Goal: Transaction & Acquisition: Purchase product/service

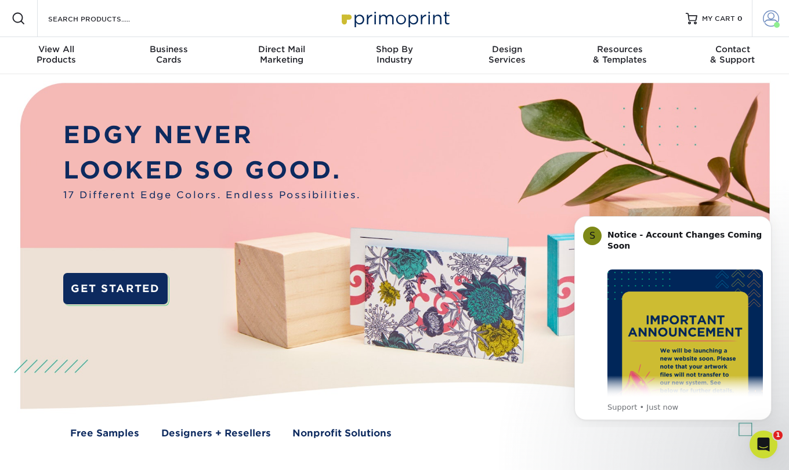
click at [770, 21] on span at bounding box center [771, 18] width 16 height 16
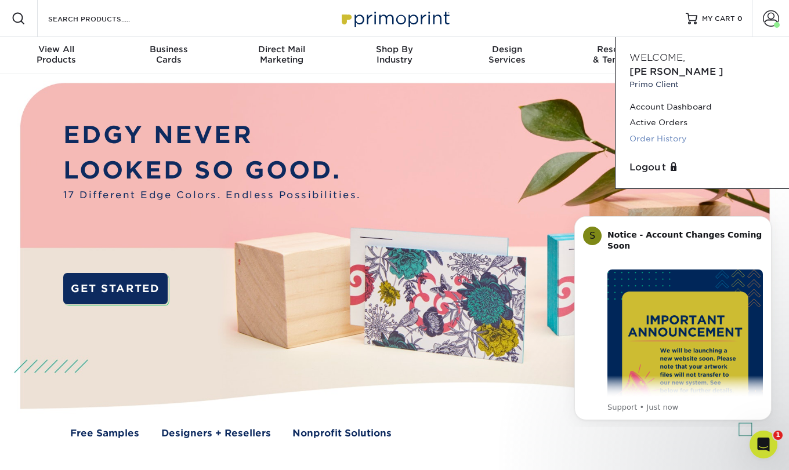
click at [662, 131] on link "Order History" at bounding box center [702, 139] width 146 height 16
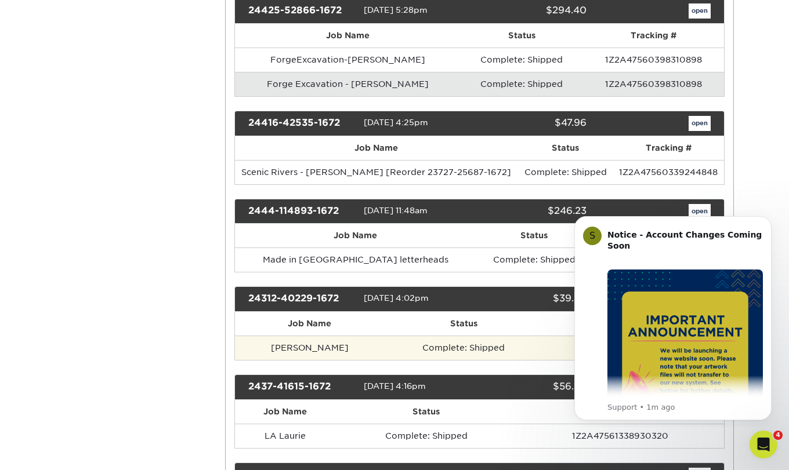
scroll to position [1127, 0]
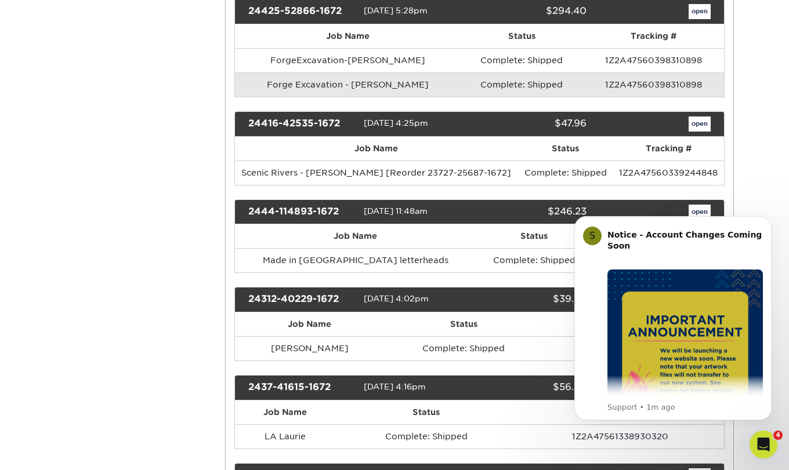
click at [705, 118] on link "open" at bounding box center [700, 124] width 22 height 15
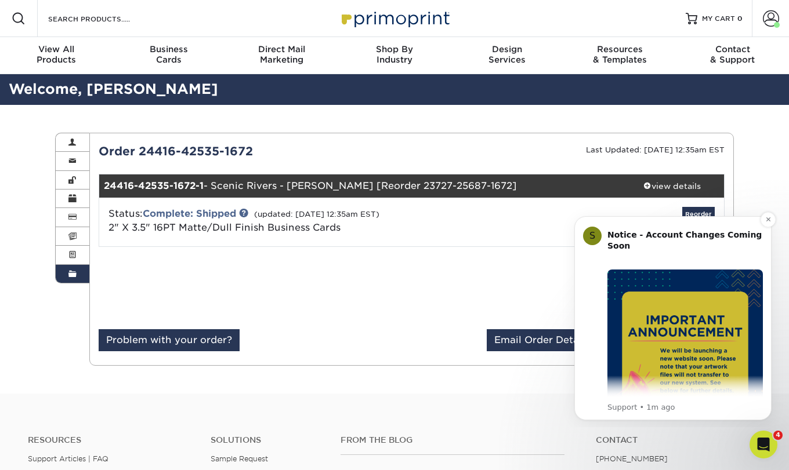
click at [701, 339] on img "Message content" at bounding box center [684, 347] width 155 height 155
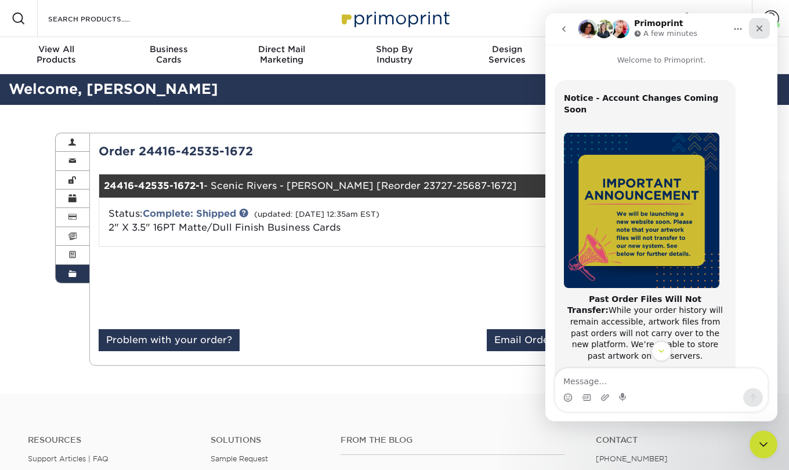
click at [761, 27] on icon "Close" at bounding box center [759, 29] width 6 height 6
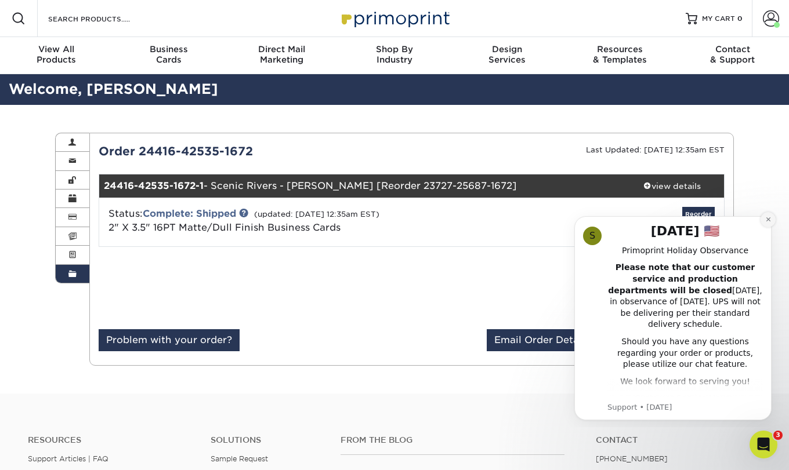
click at [763, 218] on button "Dismiss notification" at bounding box center [768, 219] width 15 height 15
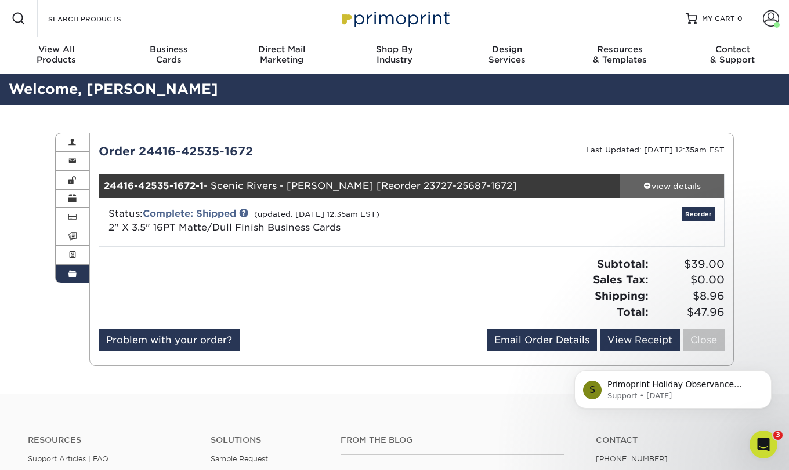
click at [647, 185] on span at bounding box center [647, 186] width 8 height 8
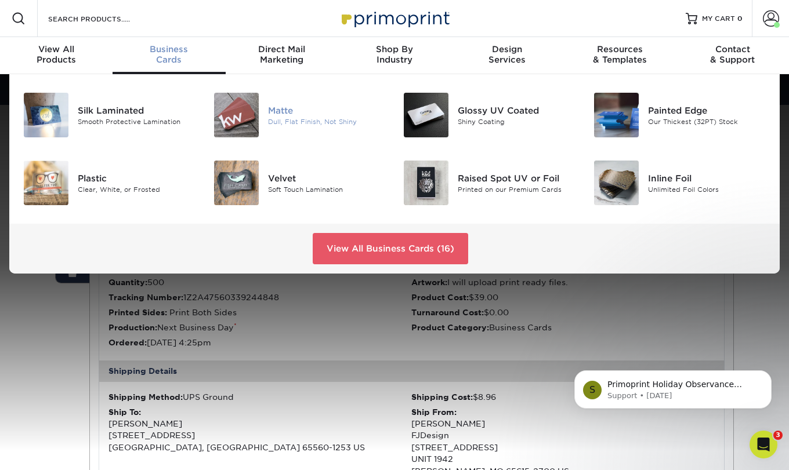
click at [285, 115] on div "Matte" at bounding box center [327, 110] width 118 height 13
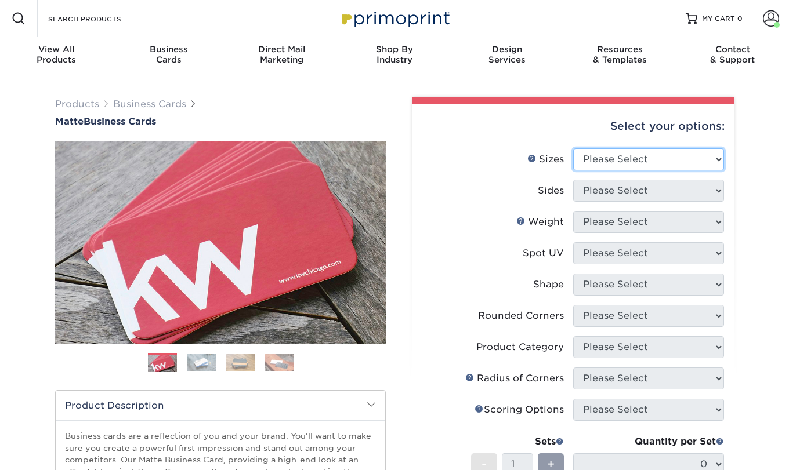
click at [604, 163] on select "Please Select 1.5" x 3.5" - Mini 1.75" x 3.5" - Mini 2" x 2" - Square 2" x 3" -…" at bounding box center [648, 160] width 151 height 22
select select "2.00x3.50"
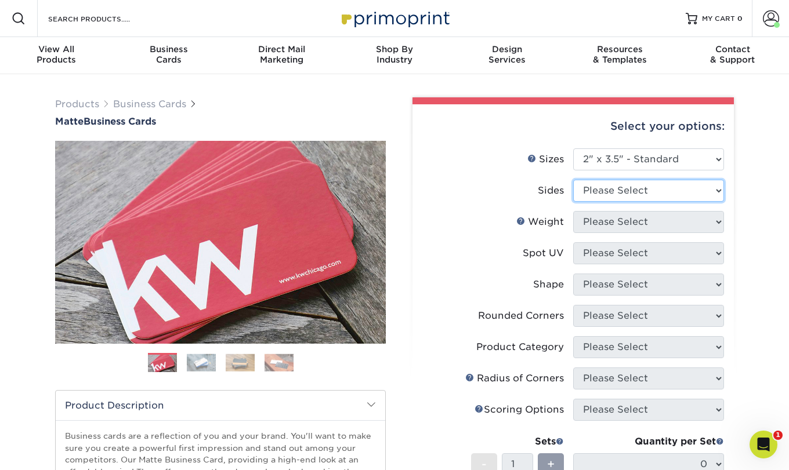
select select "13abbda7-1d64-4f25-8bb2-c179b224825d"
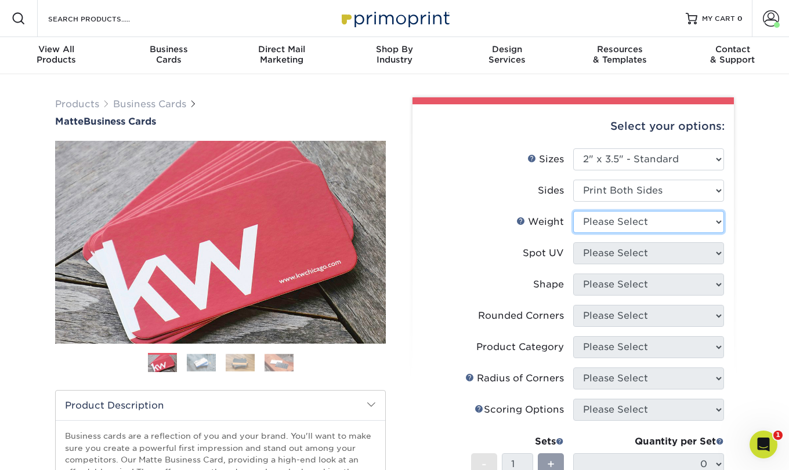
select select "16PT"
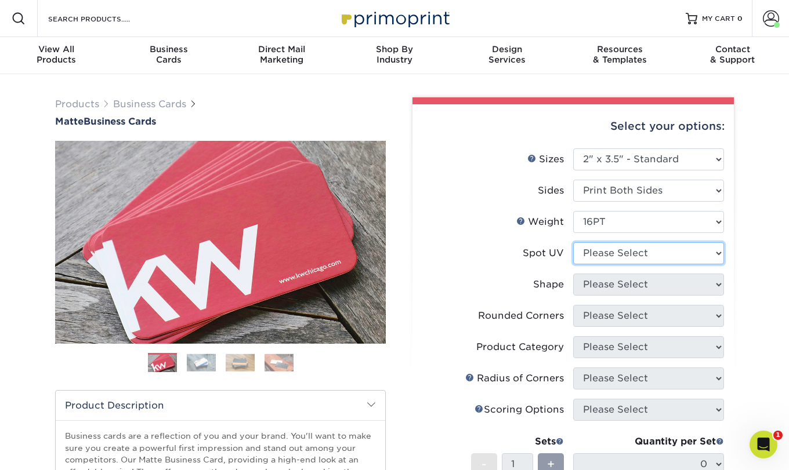
select select "3"
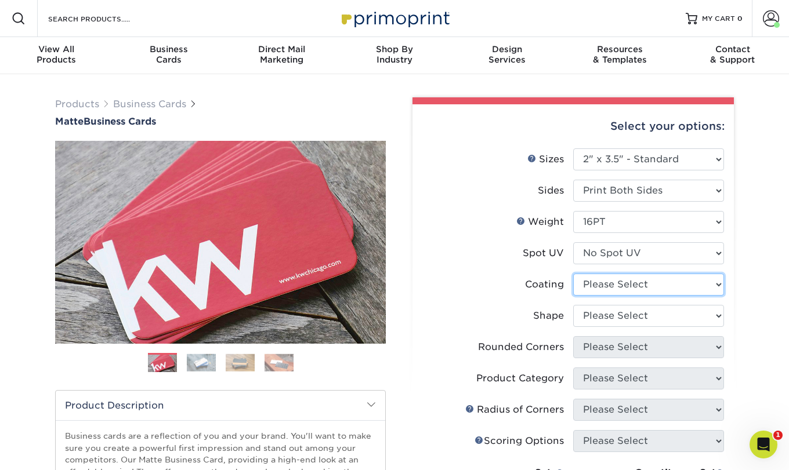
select select "121bb7b5-3b4d-429f-bd8d-bbf80e953313"
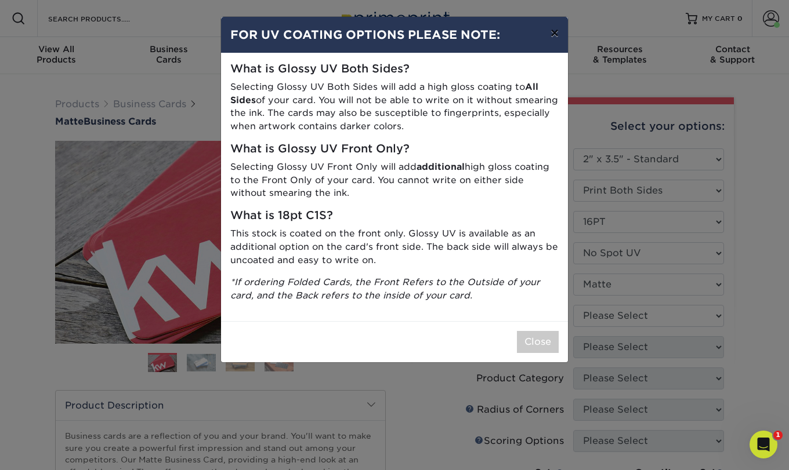
click at [555, 33] on button "×" at bounding box center [554, 33] width 27 height 32
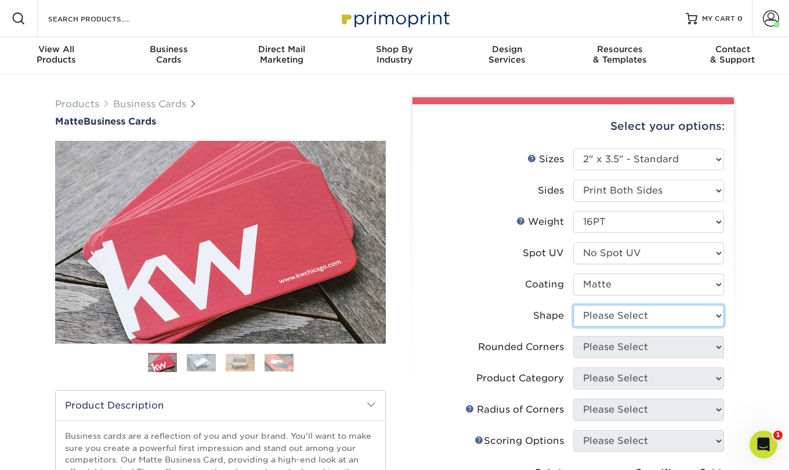
select select "standard"
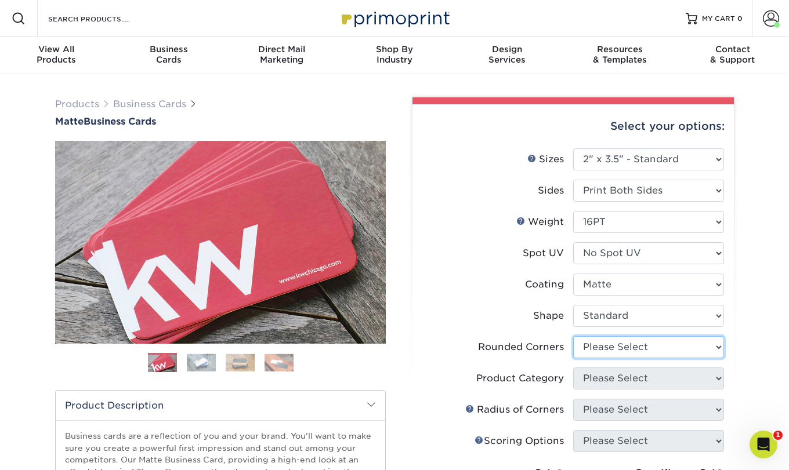
select select "0"
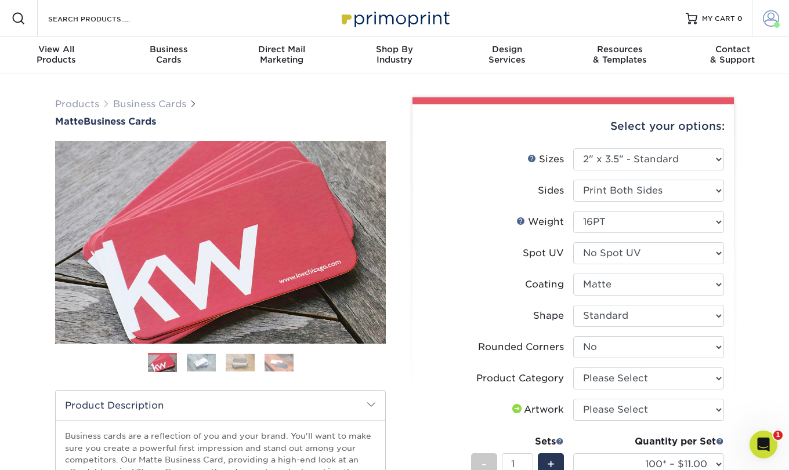
click at [775, 23] on span at bounding box center [777, 25] width 6 height 6
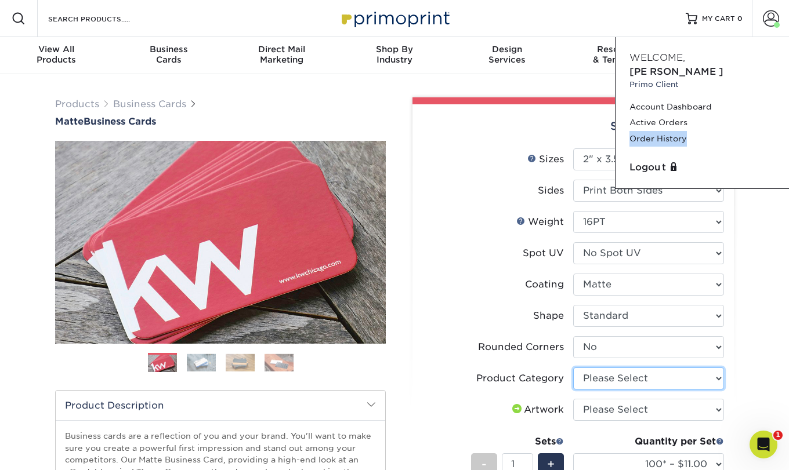
select select "3b5148f1-0588-4f88-a218-97bcfdce65c1"
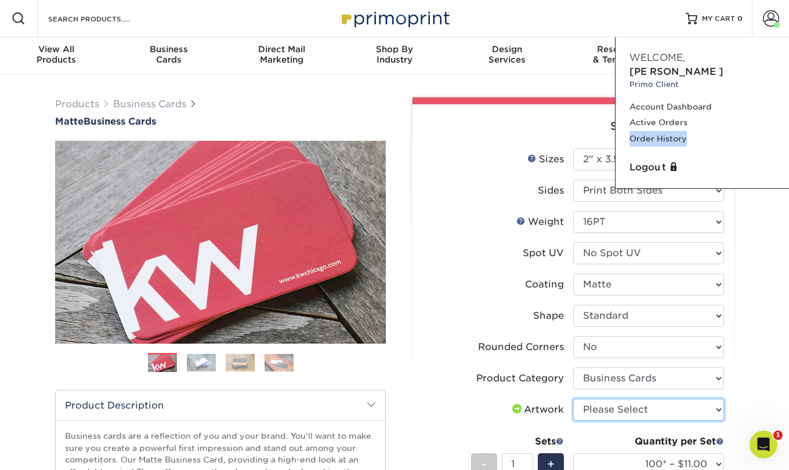
select select "upload"
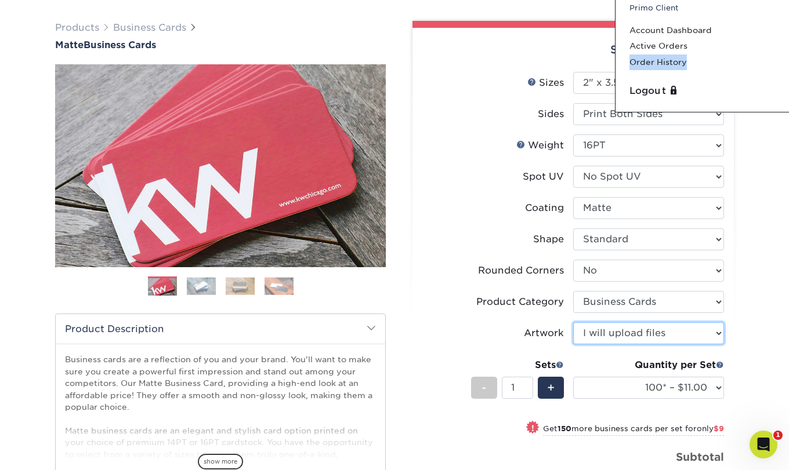
scroll to position [85, 0]
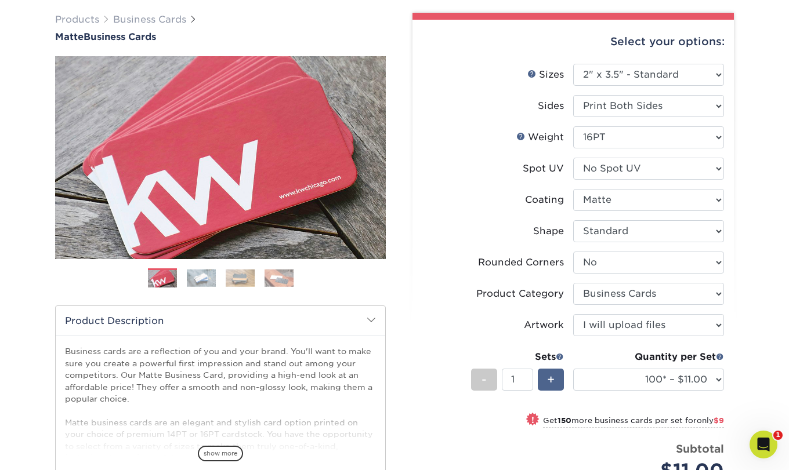
click at [546, 381] on div "+" at bounding box center [551, 380] width 26 height 22
type input "3"
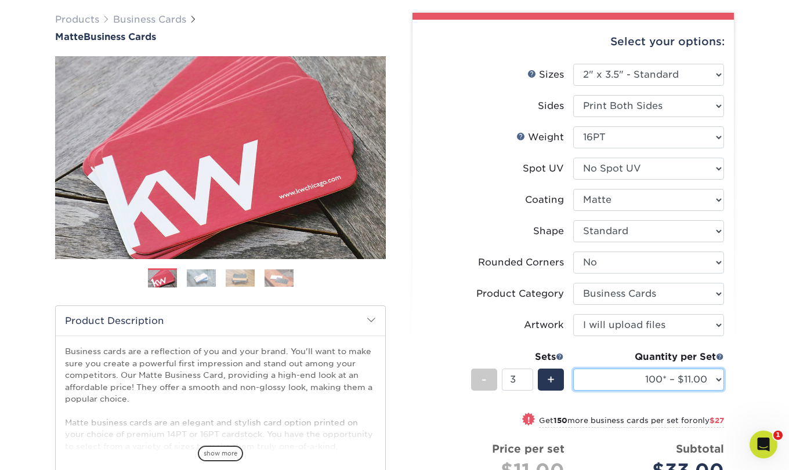
select select "500 – $39.00"
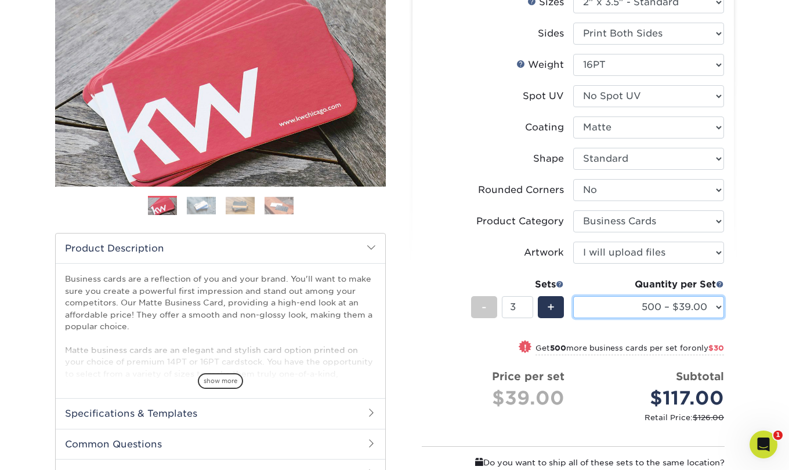
scroll to position [191, 0]
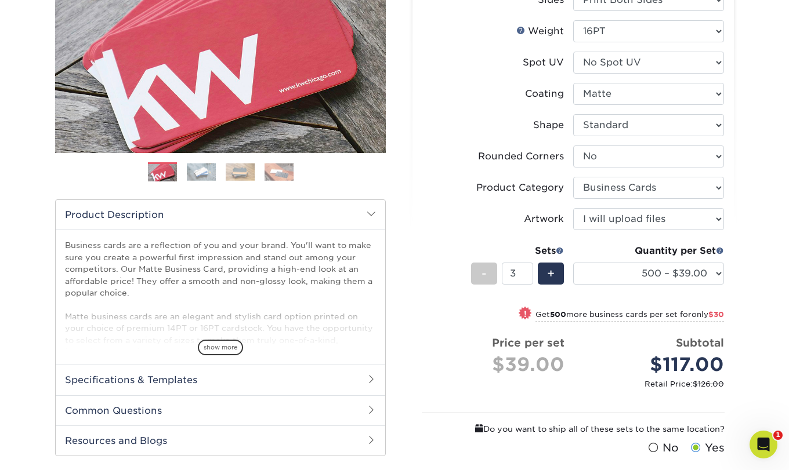
type input "2"
click at [528, 277] on input "2" at bounding box center [517, 274] width 31 height 22
select select "250* – $20.00"
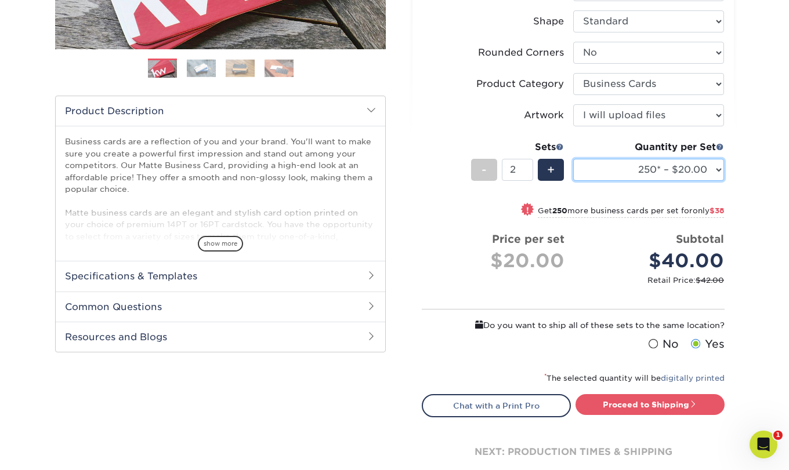
scroll to position [298, 0]
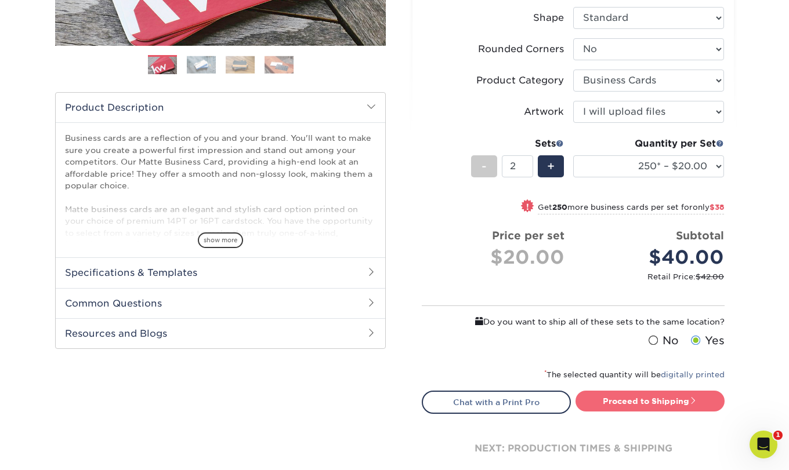
click at [632, 401] on link "Proceed to Shipping" at bounding box center [649, 401] width 149 height 21
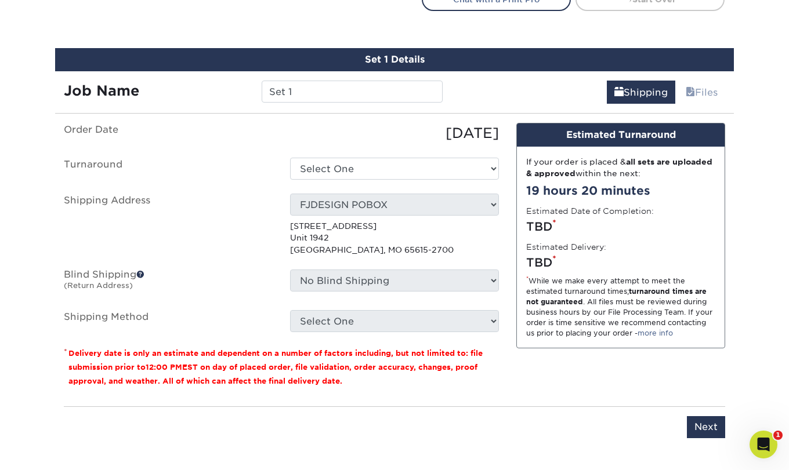
scroll to position [719, 0]
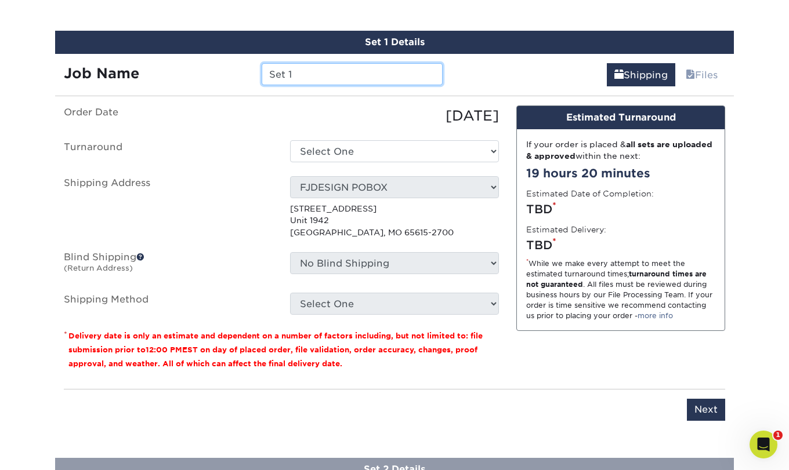
click at [321, 75] on input "Set 1" at bounding box center [352, 74] width 180 height 22
type input "S"
type input "Scenic Rivers - Amanda"
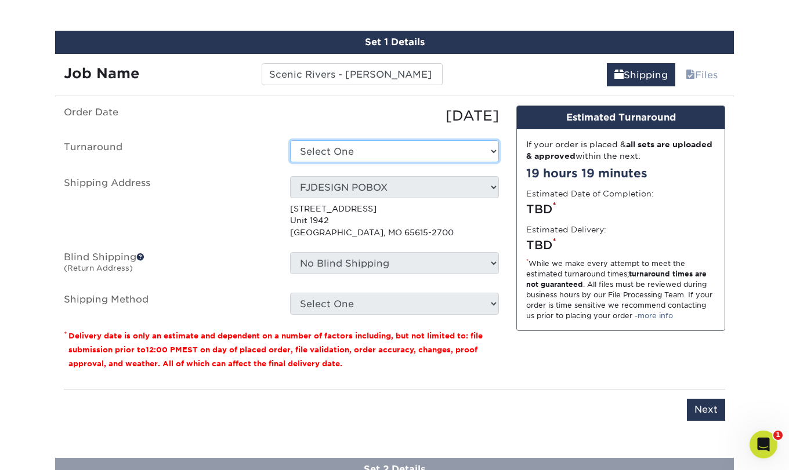
select select "9fe09f74-13a8-4433-b0c6-7e0e9829344b"
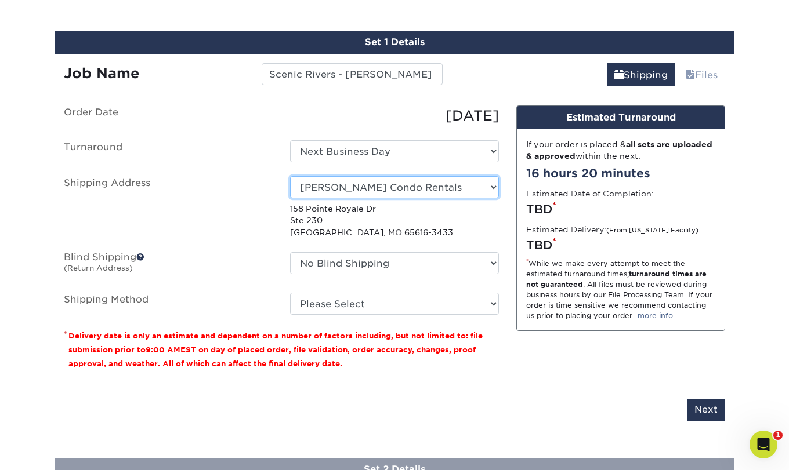
select select "224098"
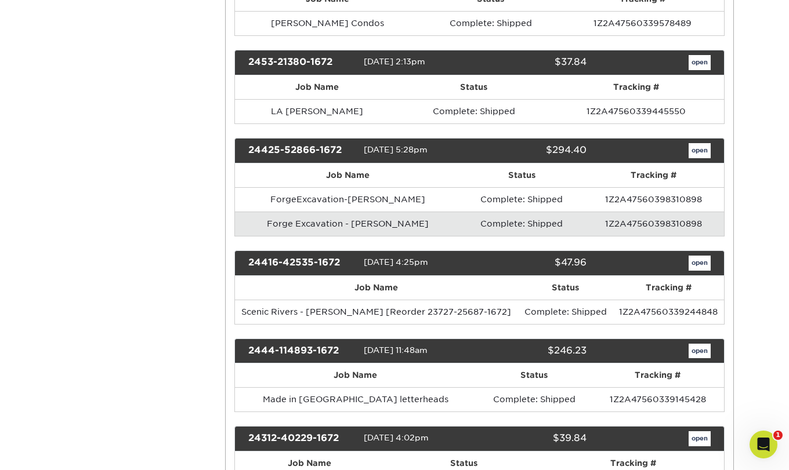
scroll to position [993, 0]
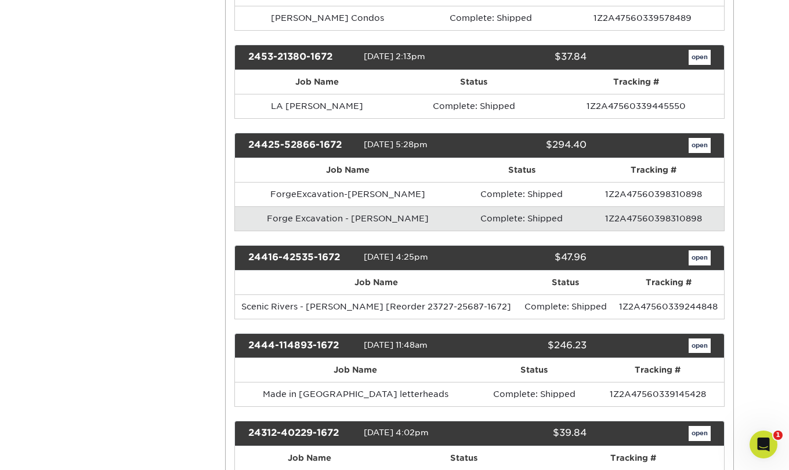
click at [700, 257] on link "open" at bounding box center [700, 258] width 22 height 15
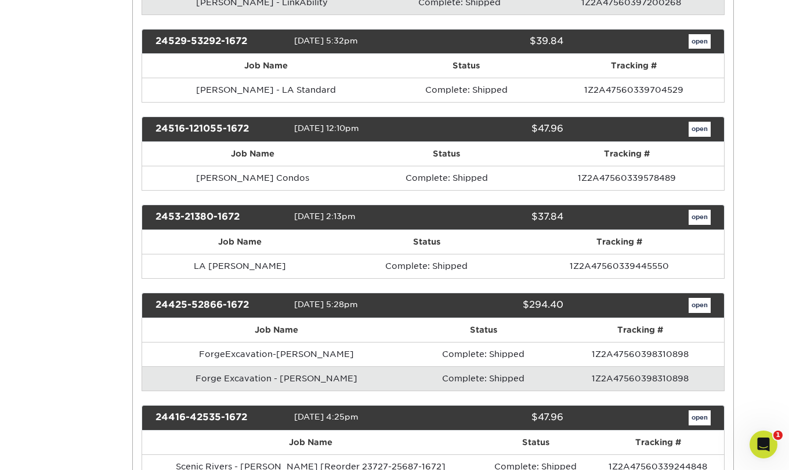
scroll to position [0, 0]
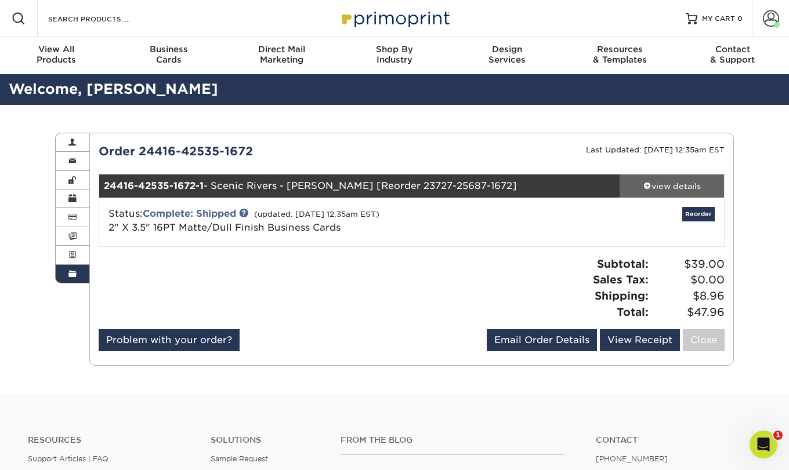
click at [668, 186] on div "view details" at bounding box center [672, 186] width 104 height 12
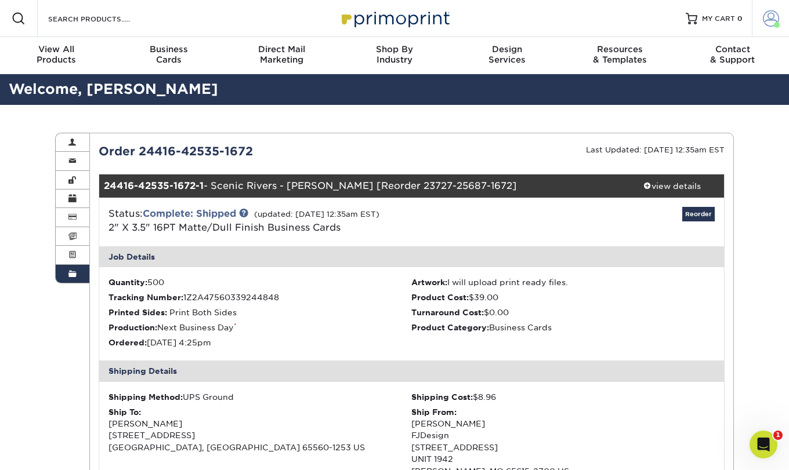
click at [769, 25] on span at bounding box center [771, 18] width 16 height 16
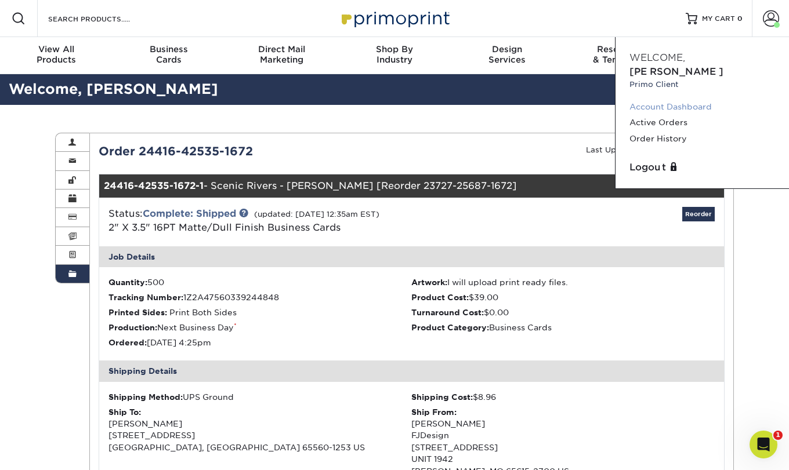
click at [649, 99] on link "Account Dashboard" at bounding box center [702, 107] width 146 height 16
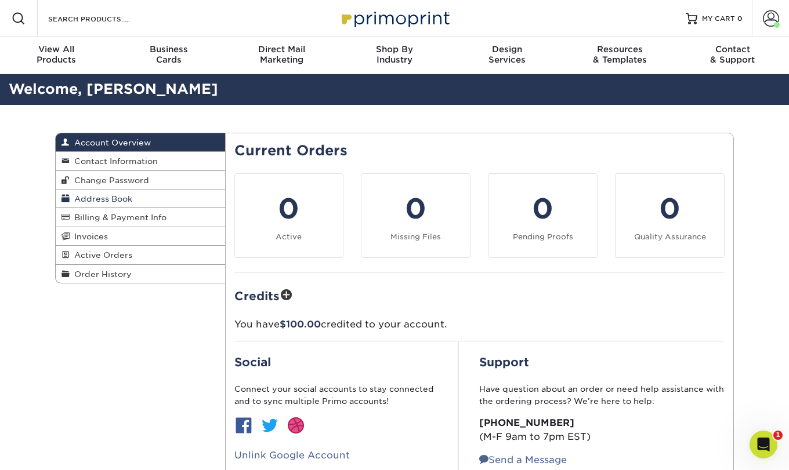
click at [96, 201] on span "Address Book" at bounding box center [101, 198] width 63 height 9
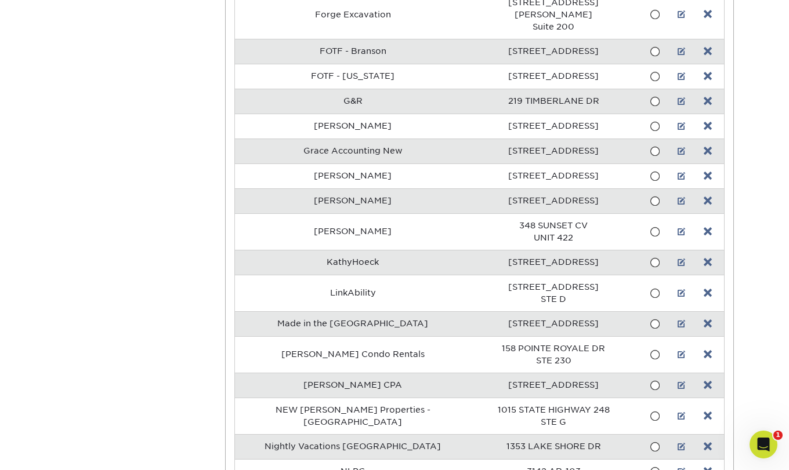
scroll to position [496, 0]
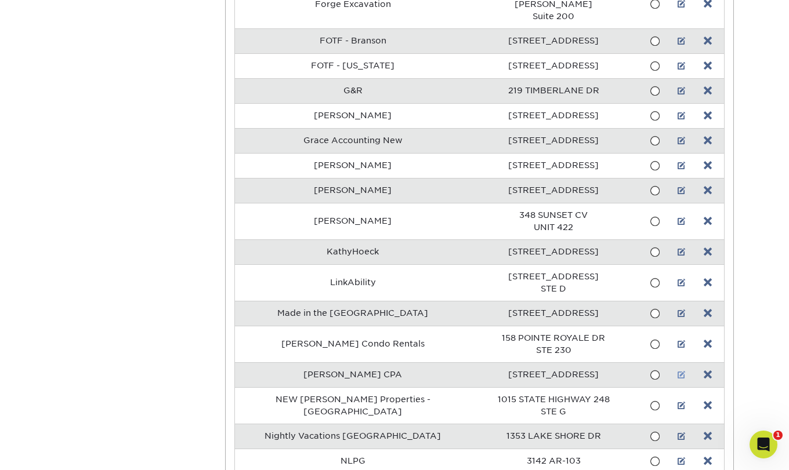
click at [680, 371] on link at bounding box center [682, 375] width 8 height 9
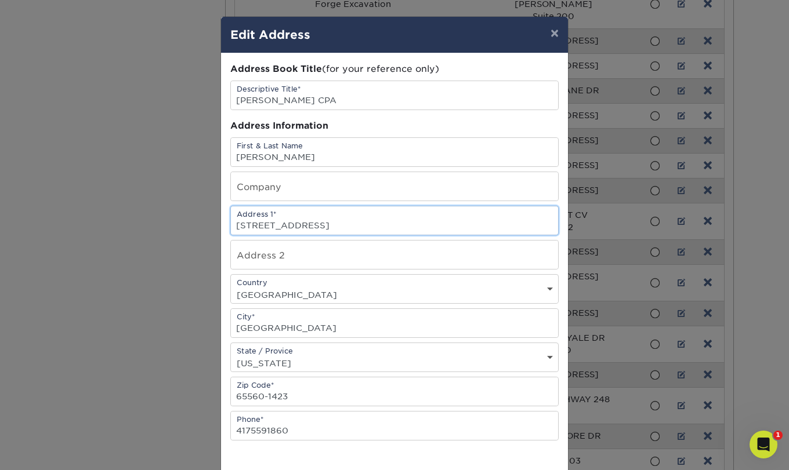
click at [303, 227] on input "201 N MAIN ST" at bounding box center [394, 221] width 327 height 28
paste input "21 W. Fourth Street"
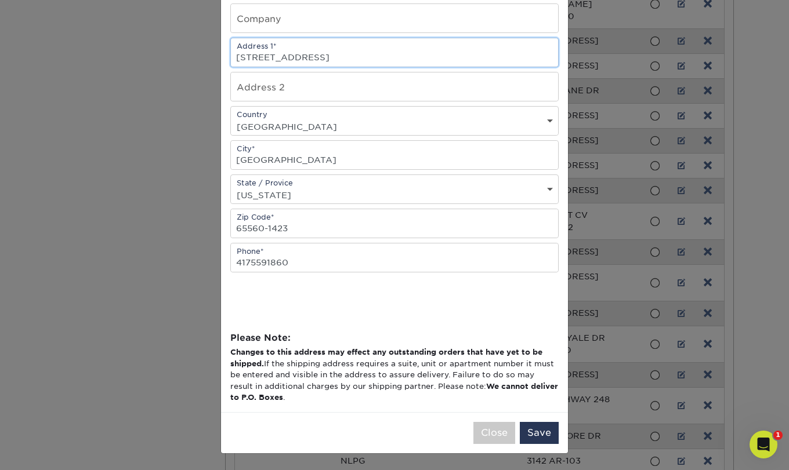
scroll to position [171, 0]
type input "221 W. Fourth Street"
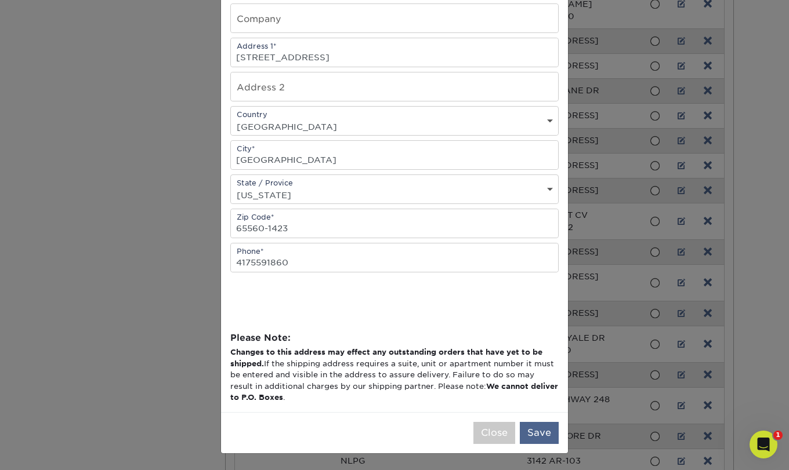
click at [540, 433] on button "Save" at bounding box center [539, 433] width 39 height 22
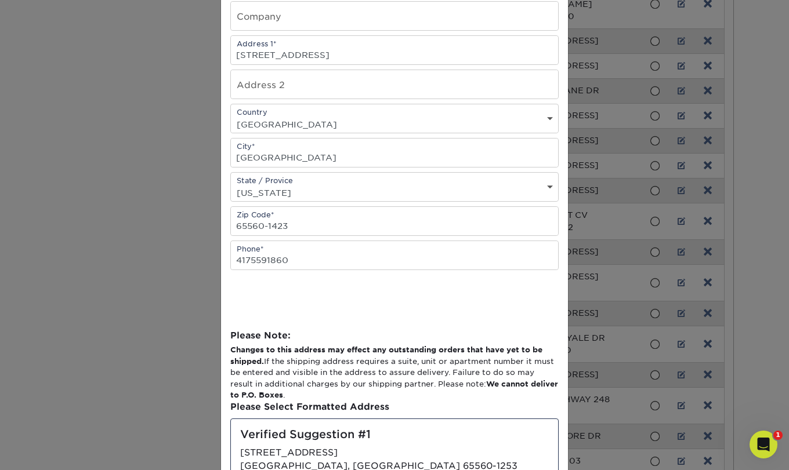
scroll to position [0, 0]
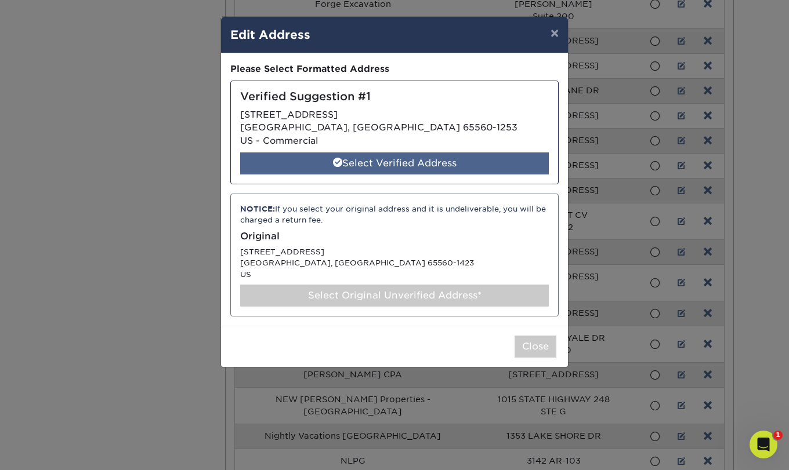
click at [389, 159] on div "Select Verified Address" at bounding box center [394, 164] width 309 height 22
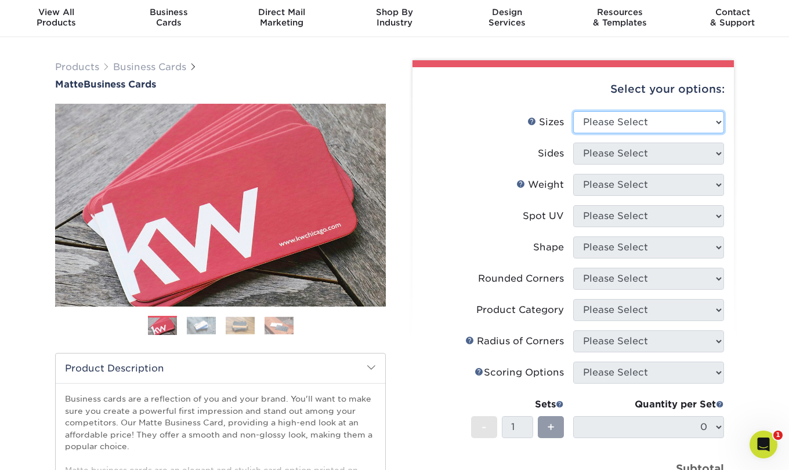
scroll to position [38, 0]
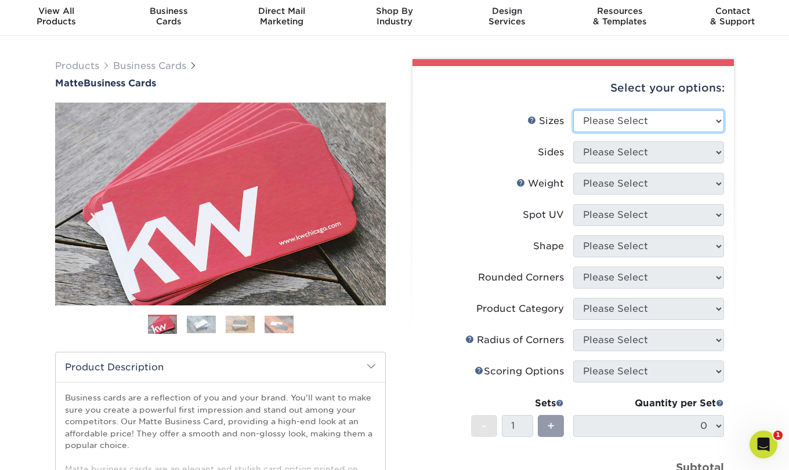
select select "2.00x3.50"
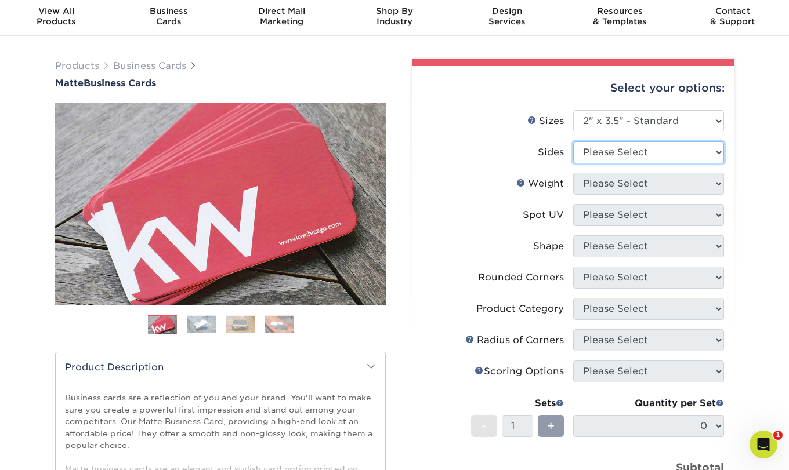
select select "13abbda7-1d64-4f25-8bb2-c179b224825d"
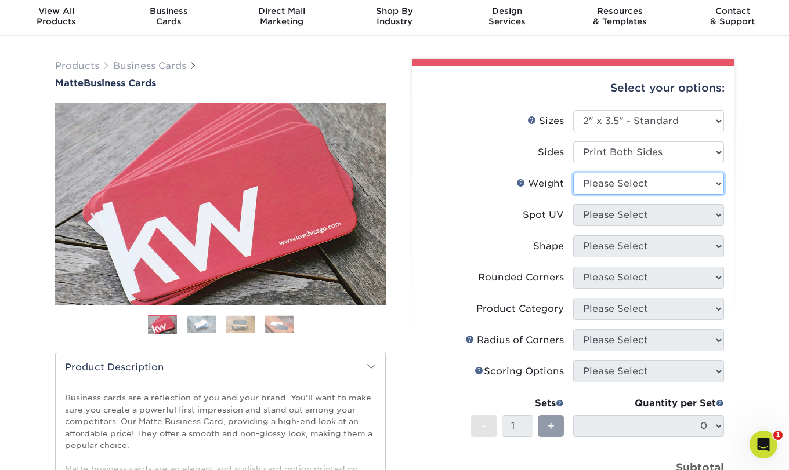
select select "16PT"
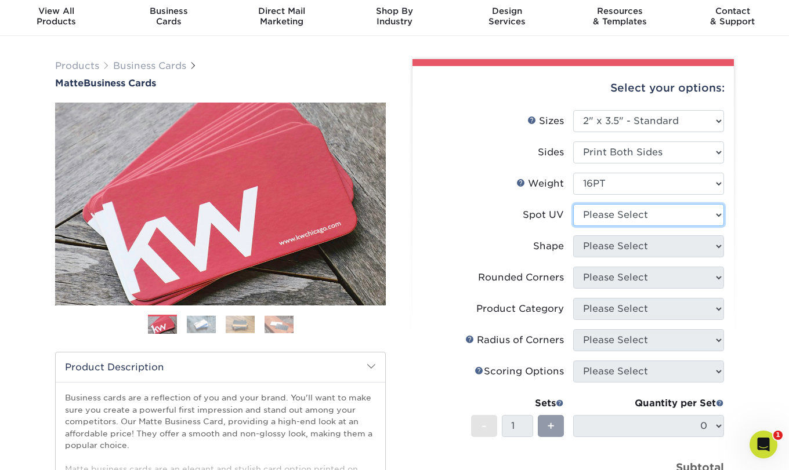
select select "3"
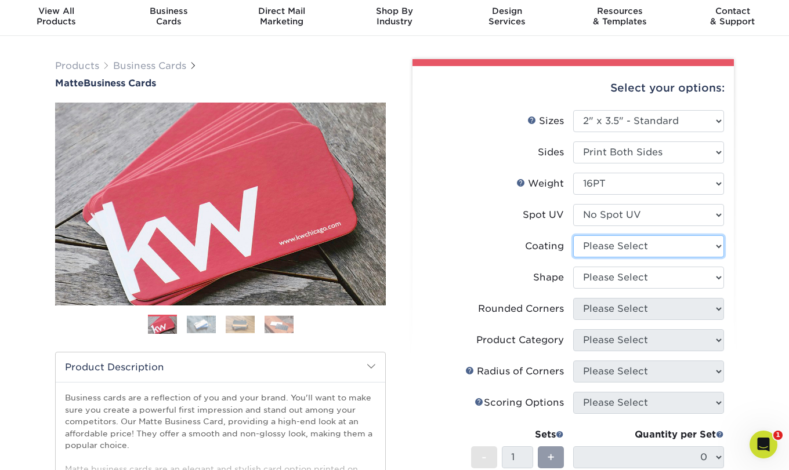
click at [617, 245] on select at bounding box center [648, 247] width 151 height 22
select select "121bb7b5-3b4d-429f-bd8d-bbf80e953313"
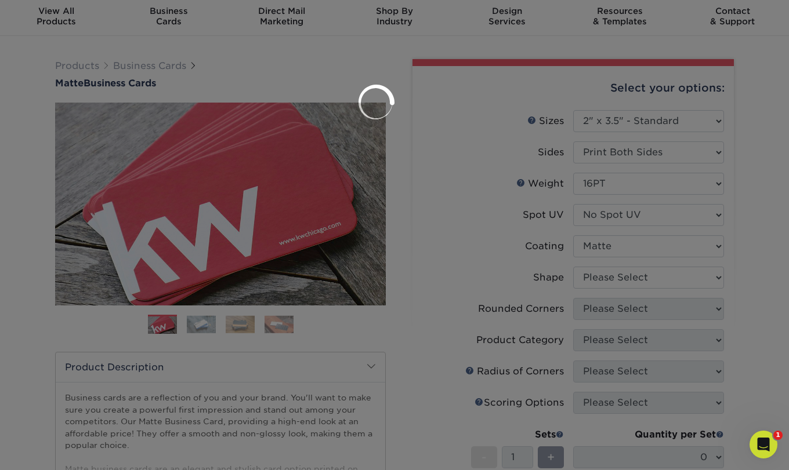
click at [622, 277] on div at bounding box center [394, 235] width 789 height 470
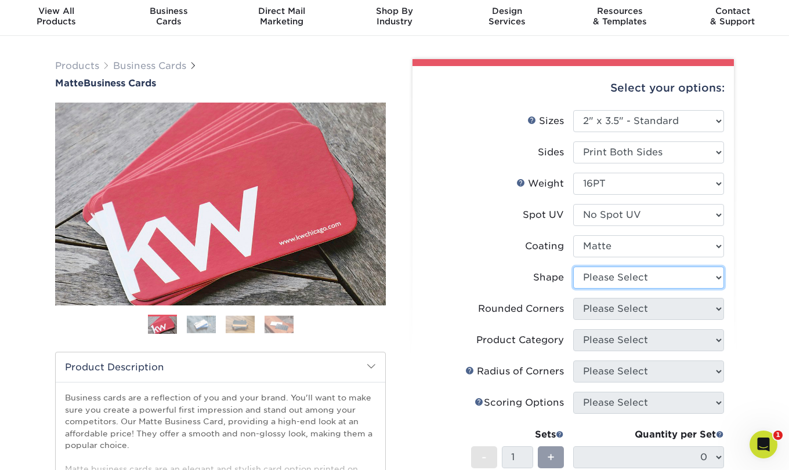
select select "standard"
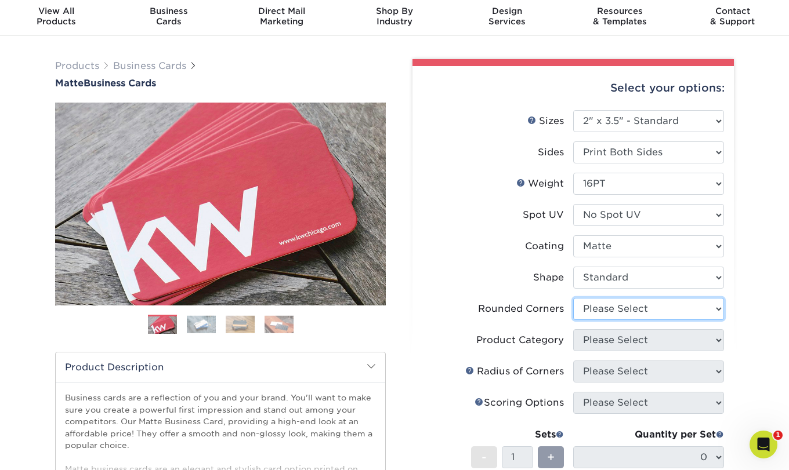
select select "0"
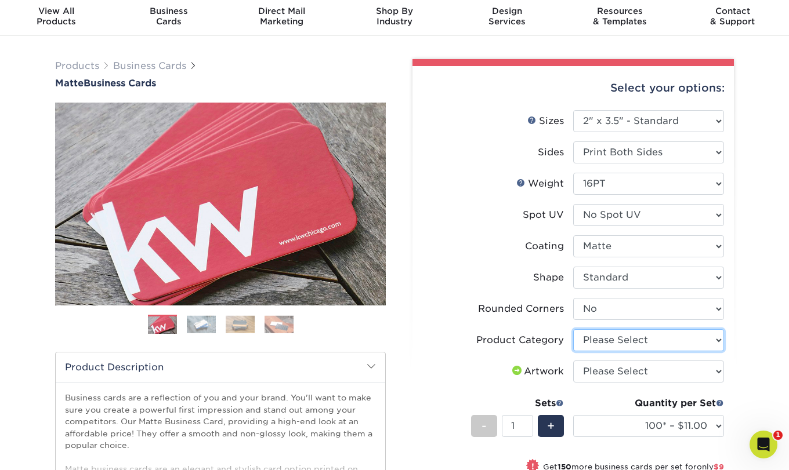
select select "3b5148f1-0588-4f88-a218-97bcfdce65c1"
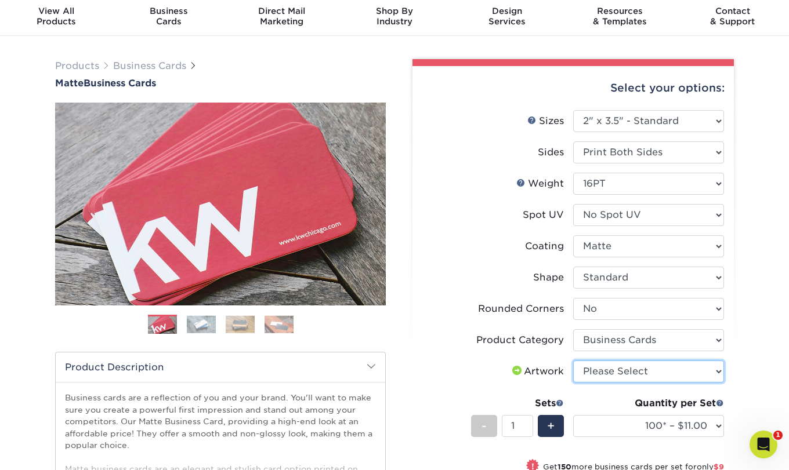
click at [615, 372] on select "Please Select I will upload files I need a design - $100" at bounding box center [648, 372] width 151 height 22
select select "upload"
click at [555, 424] on div "+" at bounding box center [551, 426] width 26 height 22
type input "2"
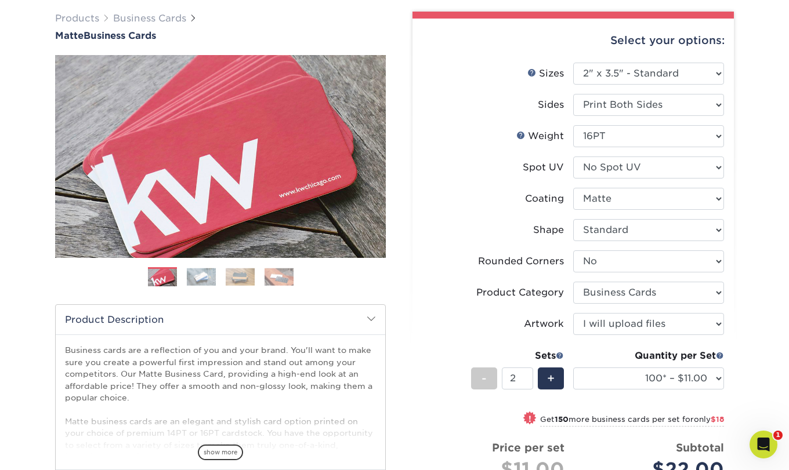
scroll to position [103, 0]
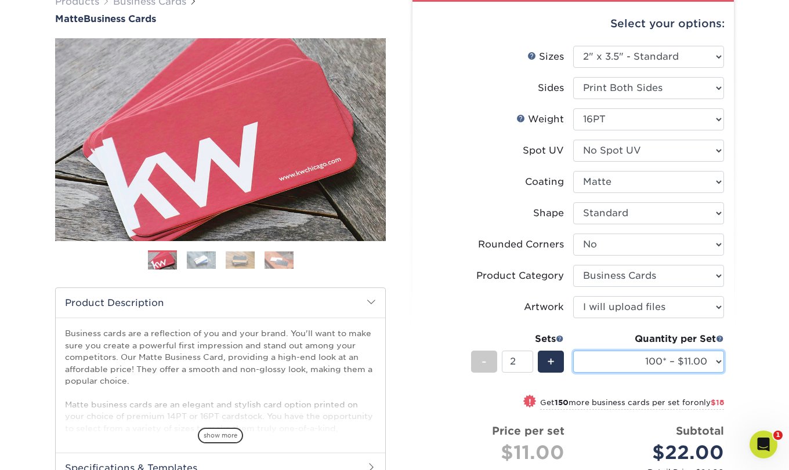
select select "250* – $20.00"
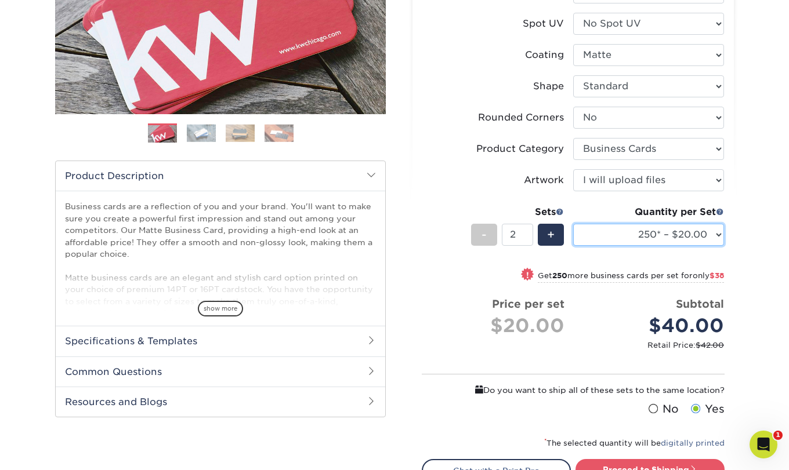
scroll to position [229, 0]
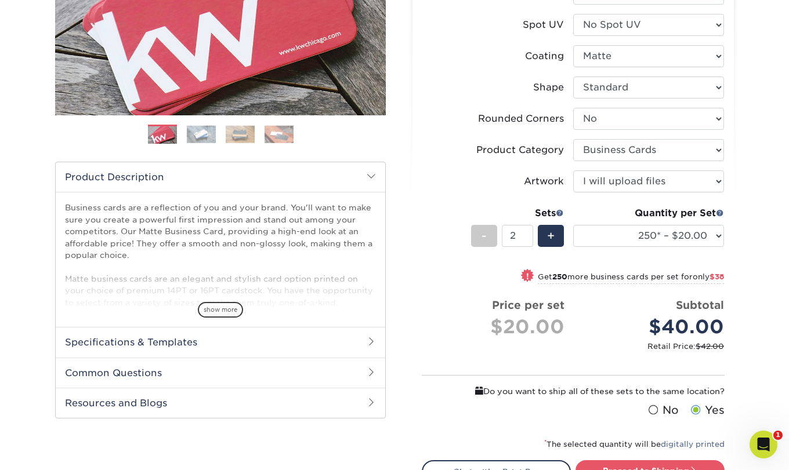
click at [618, 419] on form "Sizes Help Sizes Please Select 1.5" x 3.5" - Mini 1.75" x 3.5" - Mini 2" x 2" -…" at bounding box center [573, 172] width 303 height 504
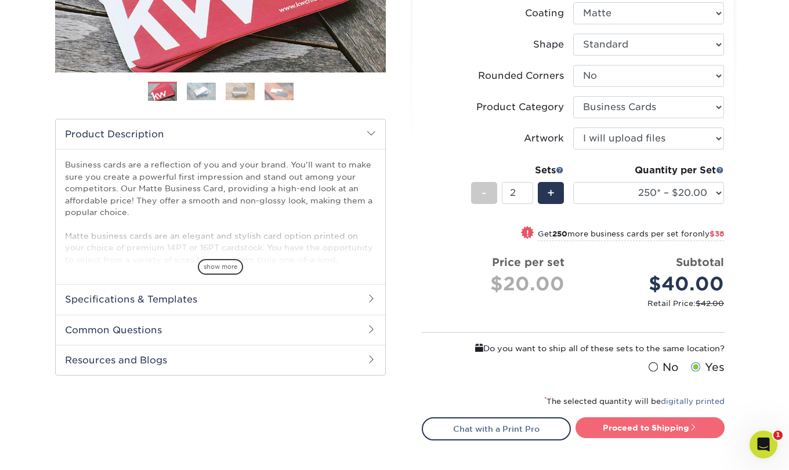
scroll to position [272, 0]
click at [631, 429] on link "Proceed to Shipping" at bounding box center [649, 427] width 149 height 21
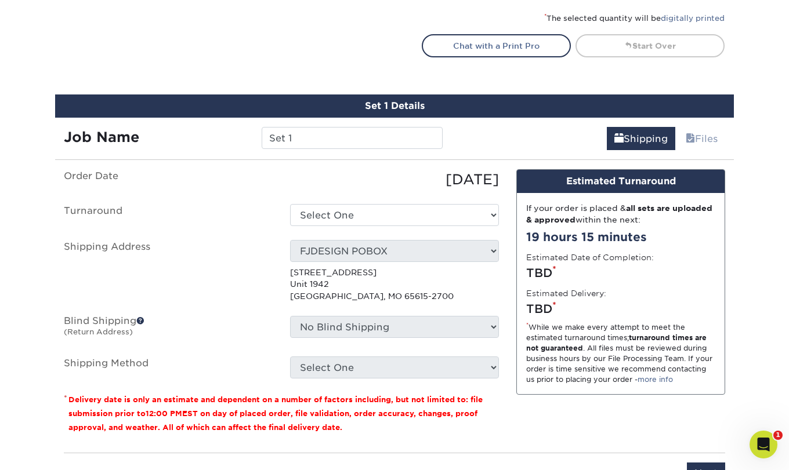
scroll to position [719, 0]
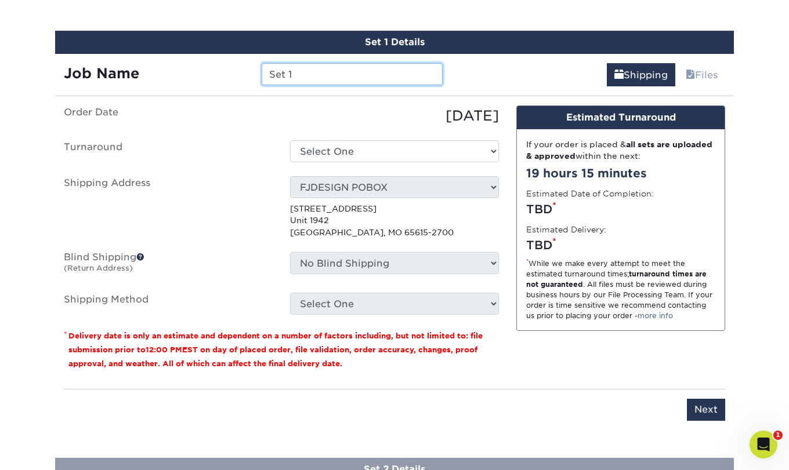
click at [308, 71] on input "Set 1" at bounding box center [352, 74] width 180 height 22
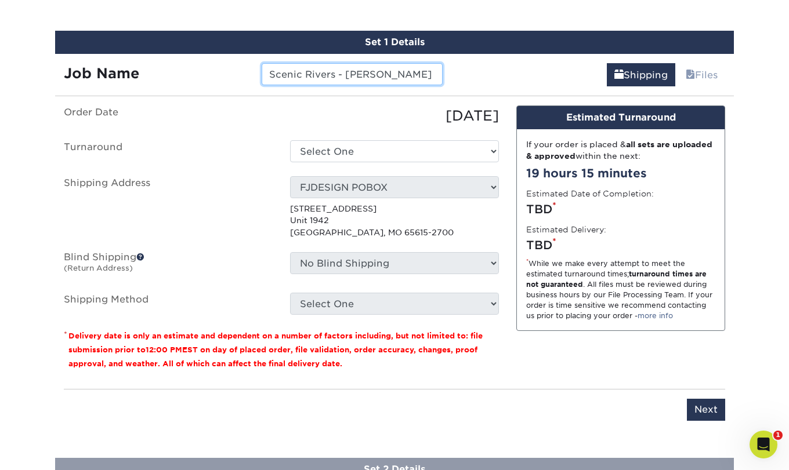
type input "Scenic Rivers - [PERSON_NAME]"
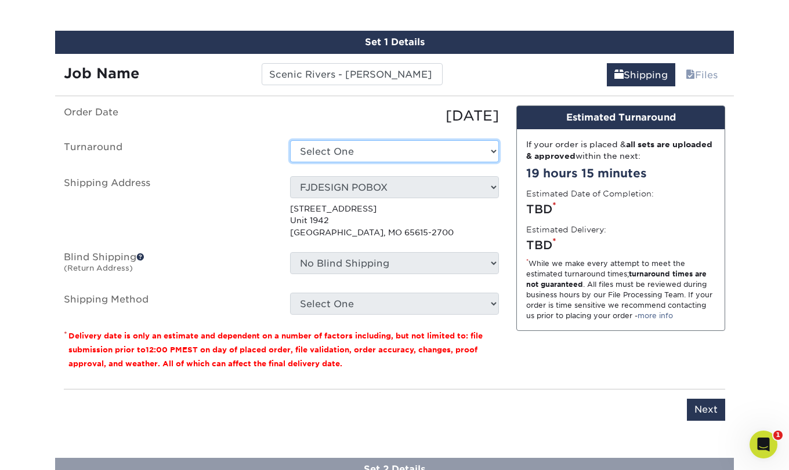
select select "9fe09f74-13a8-4433-b0c6-7e0e9829344b"
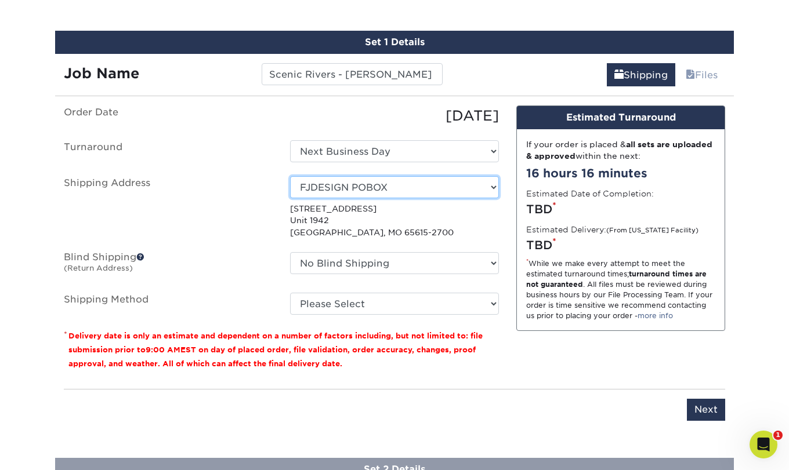
select select "252292"
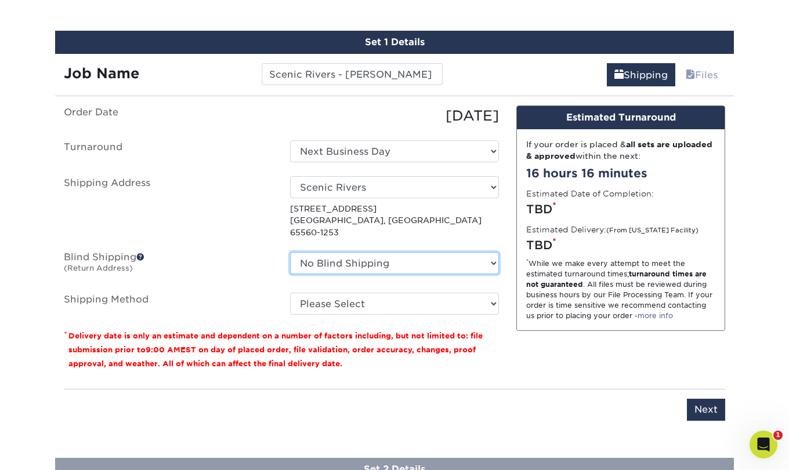
select select "113235"
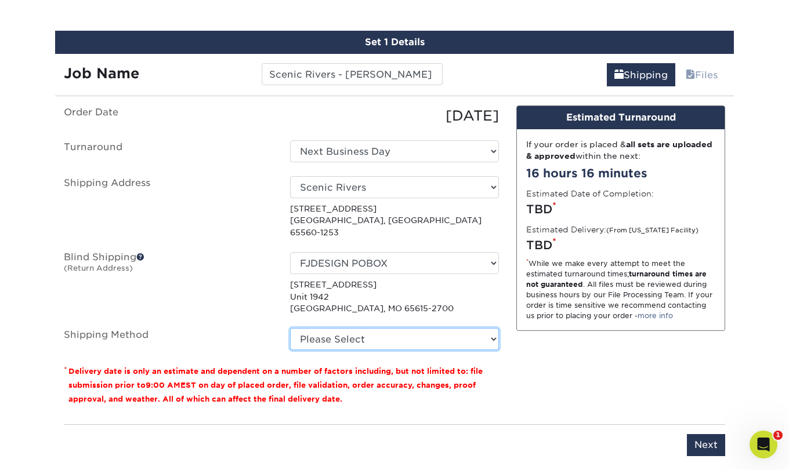
select select "03"
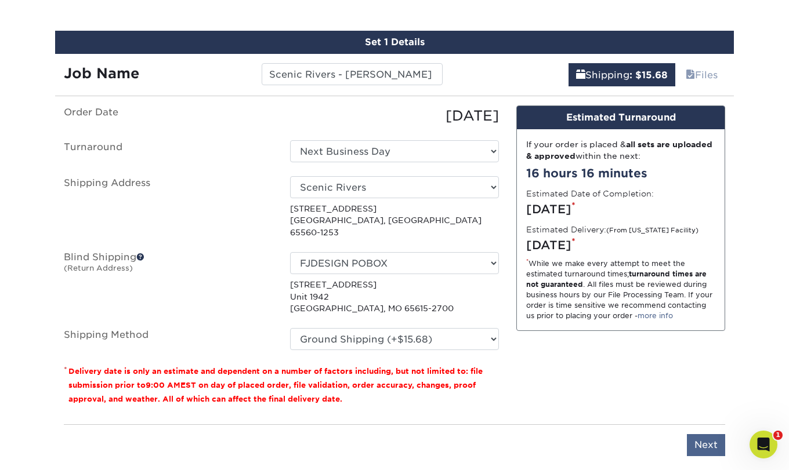
click at [707, 435] on input "Next" at bounding box center [706, 446] width 38 height 22
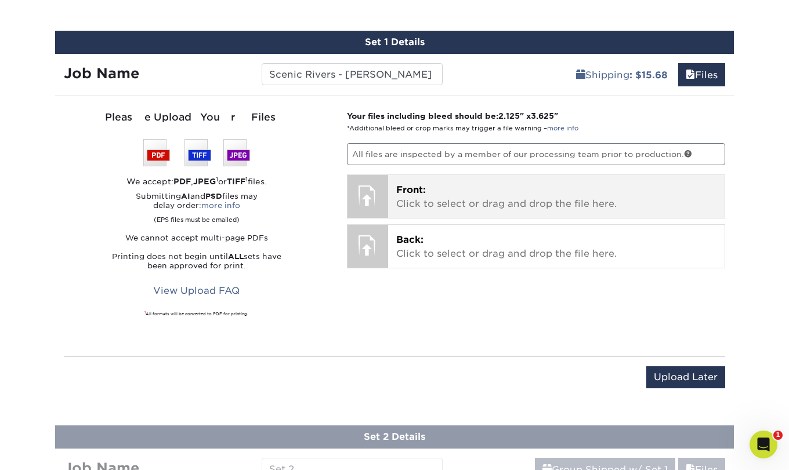
click at [461, 198] on p "Front: Click to select or drag and drop the file here." at bounding box center [556, 197] width 321 height 28
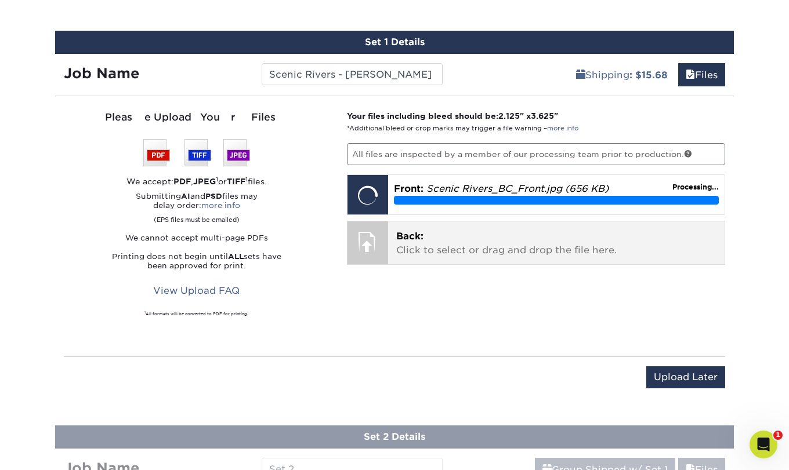
click at [478, 241] on p "Back: Click to select or drag and drop the file here." at bounding box center [556, 244] width 321 height 28
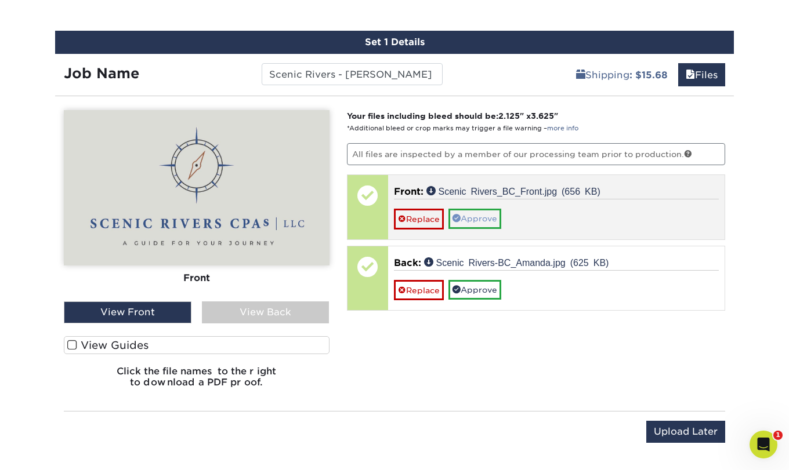
click at [488, 215] on link "Approve" at bounding box center [474, 219] width 53 height 20
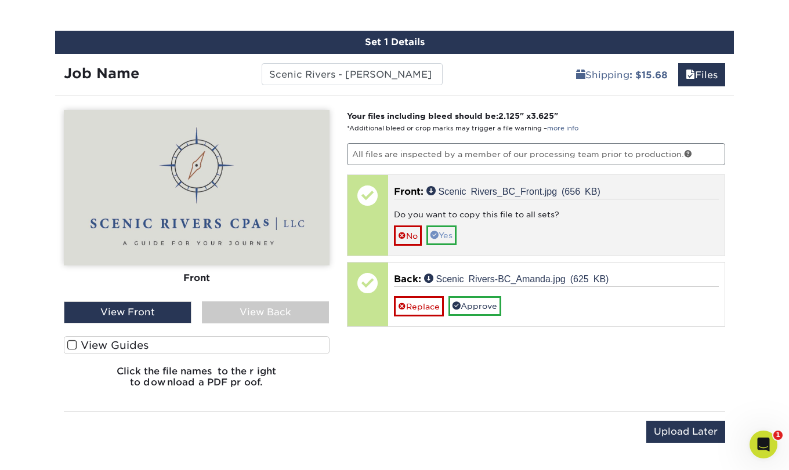
click at [450, 230] on link "Yes" at bounding box center [441, 236] width 30 height 20
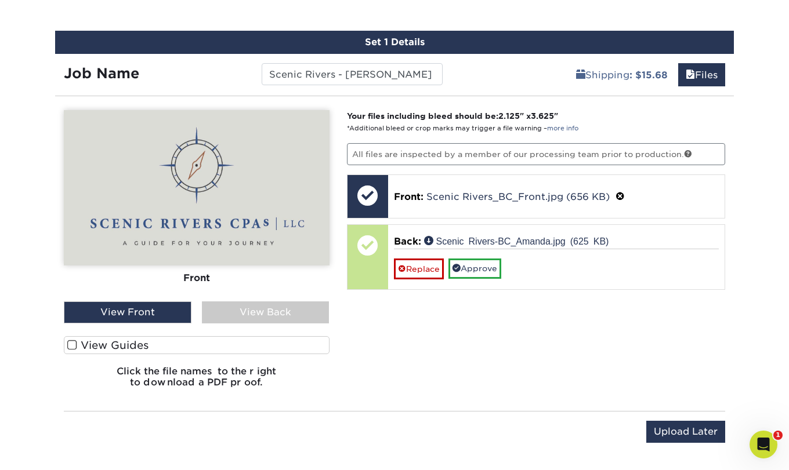
click at [279, 314] on div "View Back" at bounding box center [266, 313] width 128 height 22
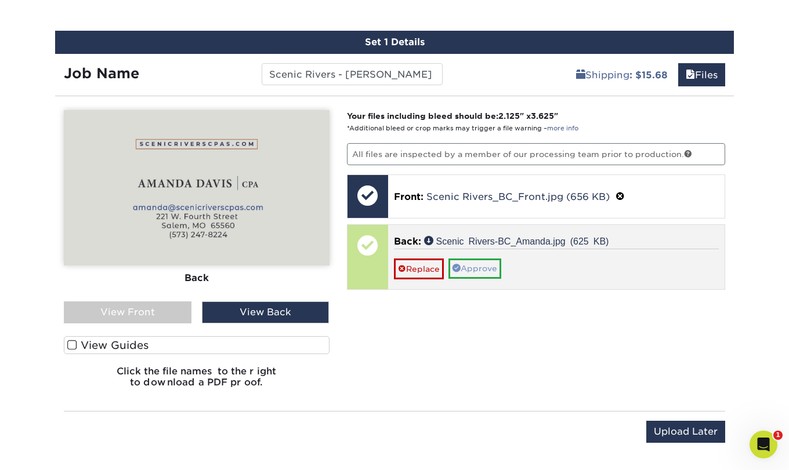
click at [477, 265] on link "Approve" at bounding box center [474, 269] width 53 height 20
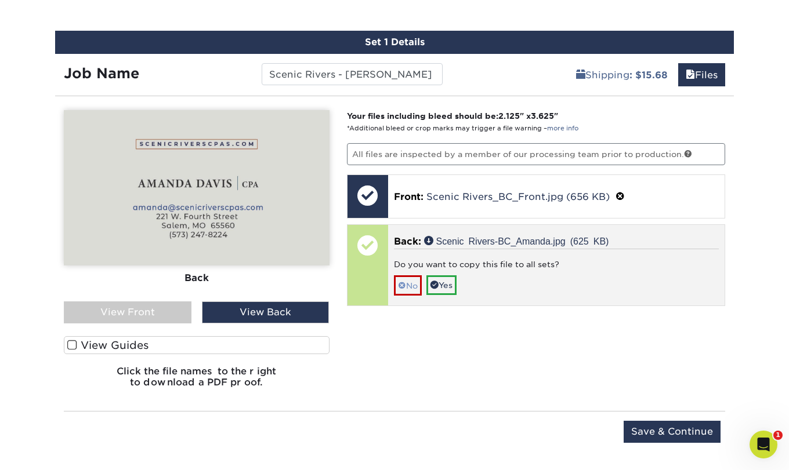
click at [411, 285] on link "No" at bounding box center [408, 286] width 28 height 20
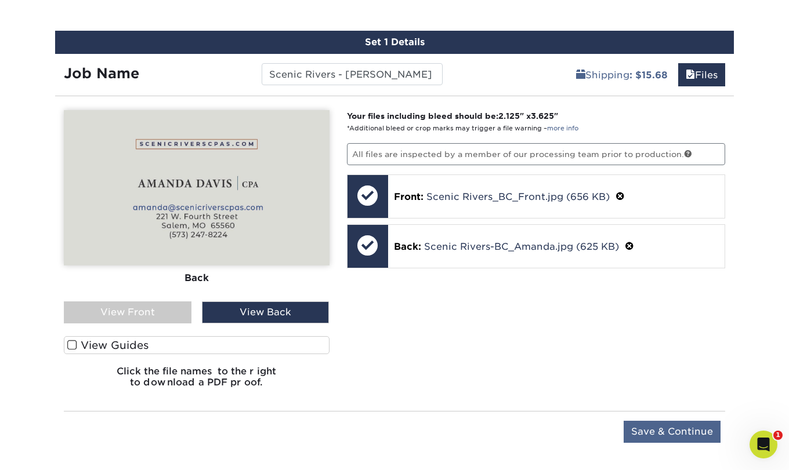
click at [675, 432] on input "Save & Continue" at bounding box center [672, 432] width 97 height 22
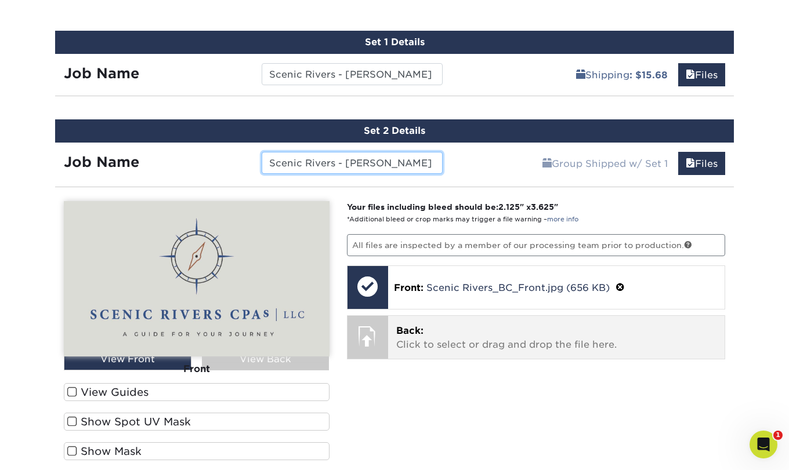
type input "Scenic Rivers - [PERSON_NAME]"
click at [477, 330] on p "Back: Click to select or drag and drop the file here." at bounding box center [556, 338] width 321 height 28
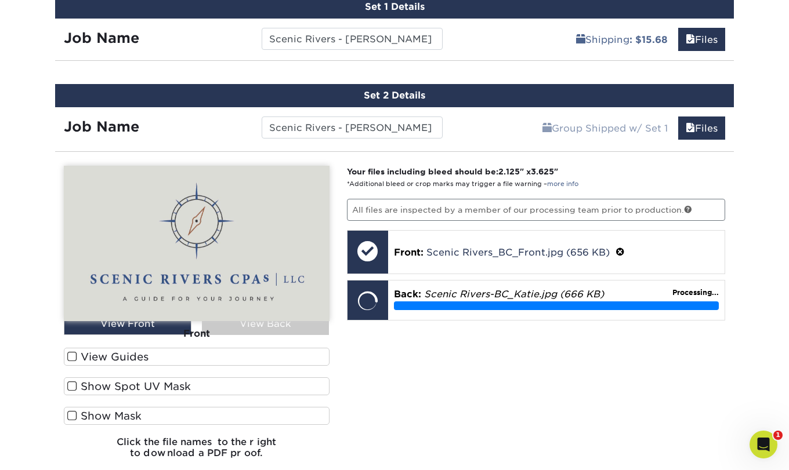
scroll to position [762, 0]
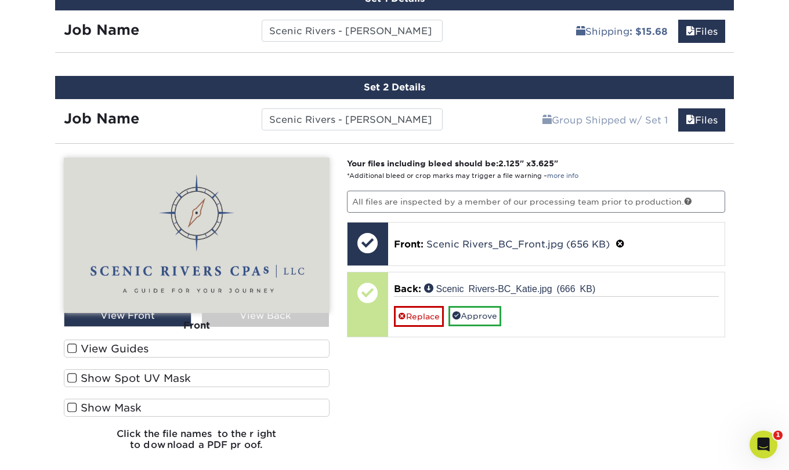
click at [269, 317] on div "Front" at bounding box center [197, 326] width 266 height 26
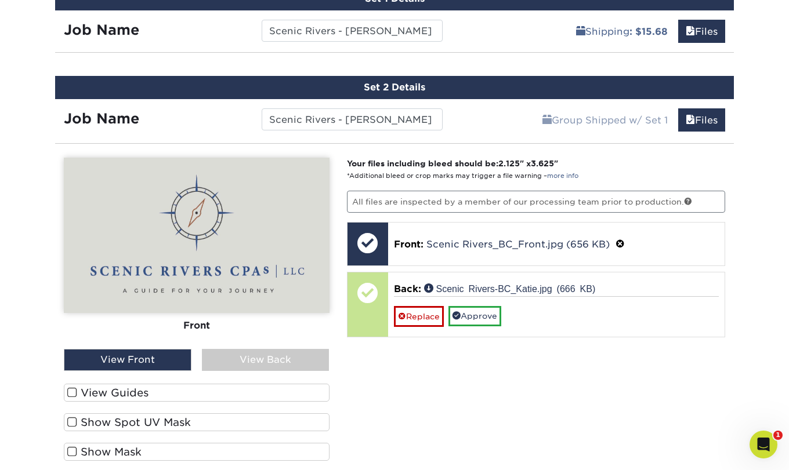
click at [268, 360] on div "View Back" at bounding box center [266, 360] width 128 height 22
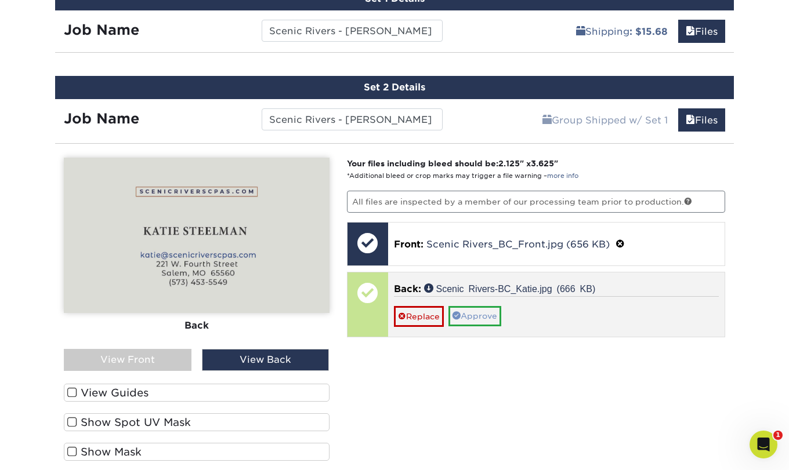
click at [479, 317] on link "Approve" at bounding box center [474, 316] width 53 height 20
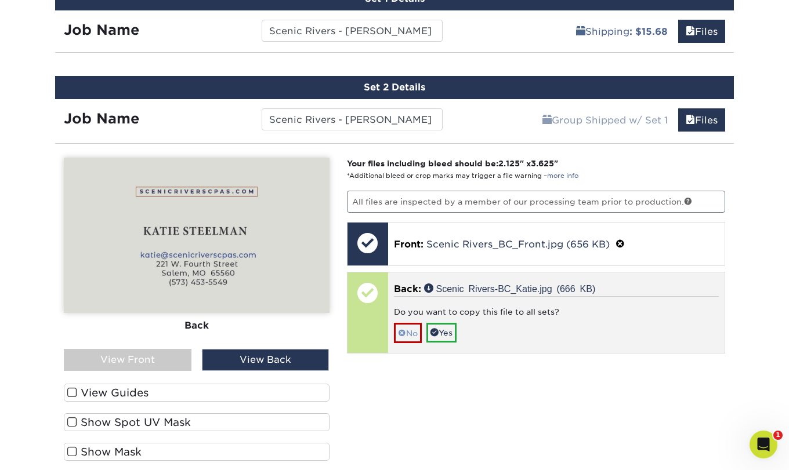
click at [409, 334] on link "No" at bounding box center [408, 333] width 28 height 20
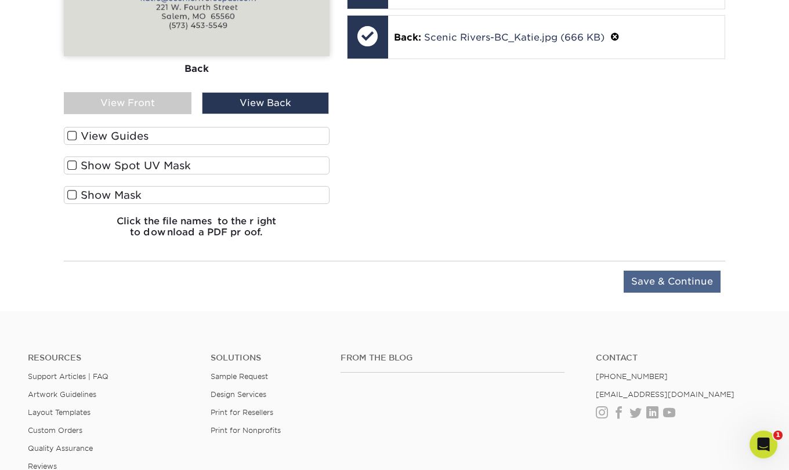
click at [652, 277] on input "Save & Continue" at bounding box center [672, 282] width 97 height 22
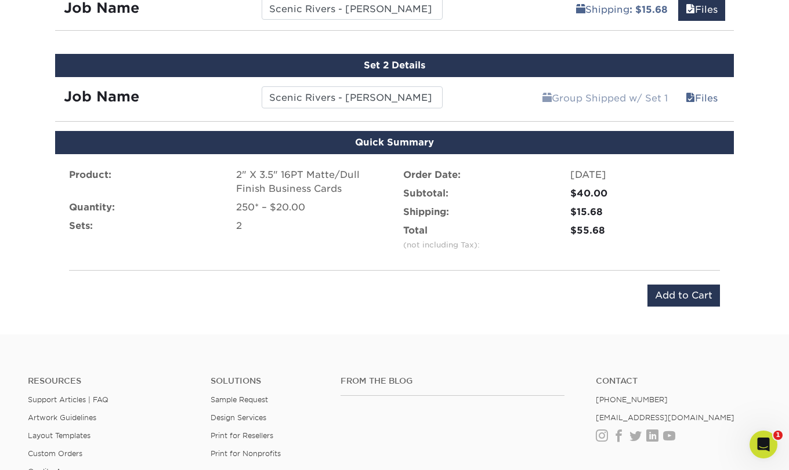
scroll to position [758, 0]
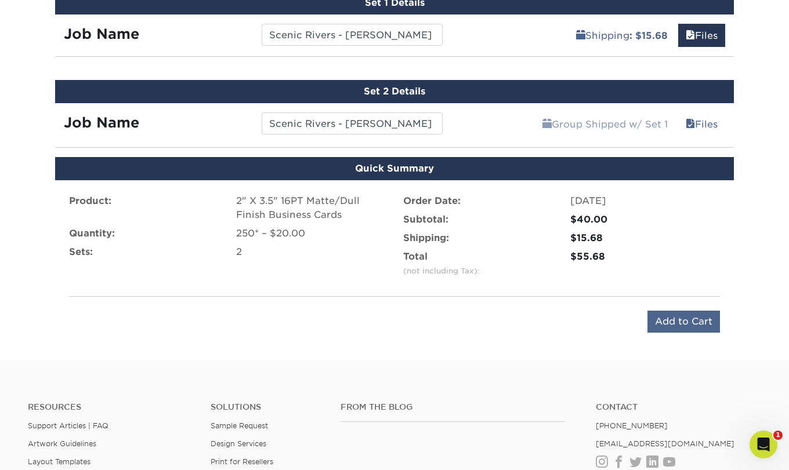
click at [672, 320] on input "Add to Cart" at bounding box center [683, 322] width 73 height 22
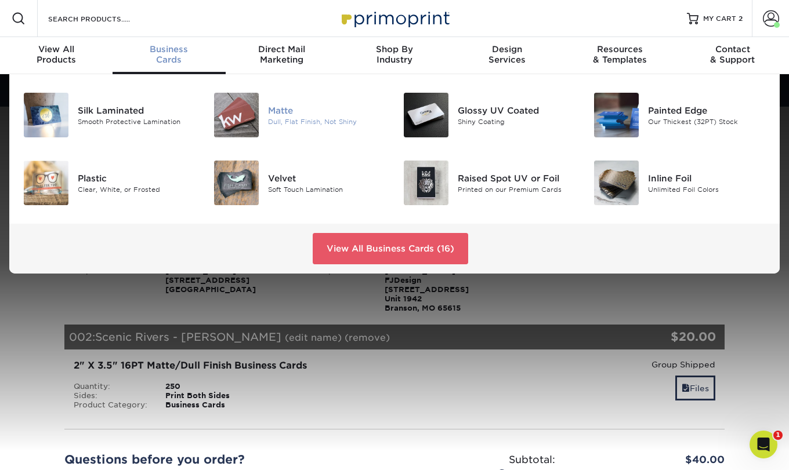
click at [280, 115] on div "Matte" at bounding box center [327, 110] width 118 height 13
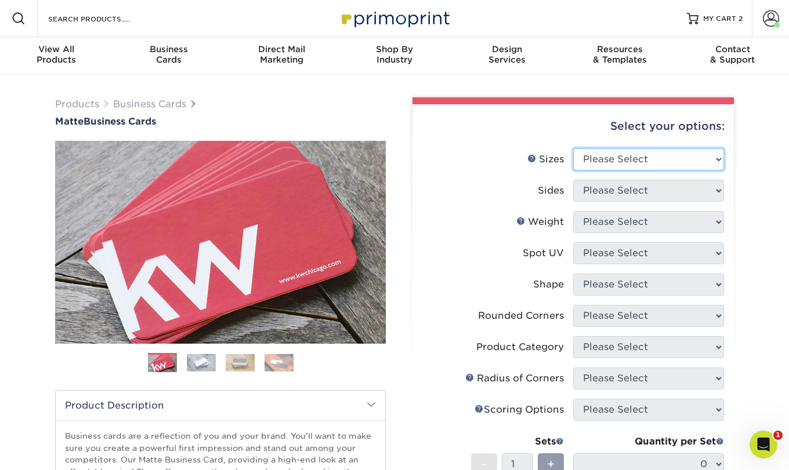
select select "2.00x3.50"
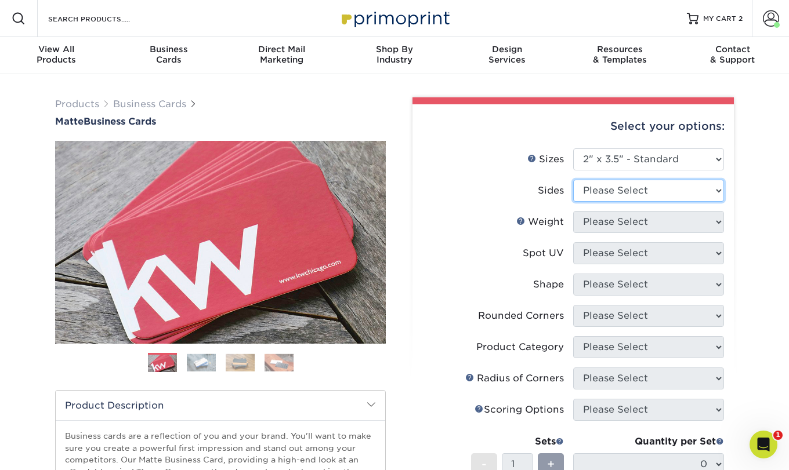
select select "13abbda7-1d64-4f25-8bb2-c179b224825d"
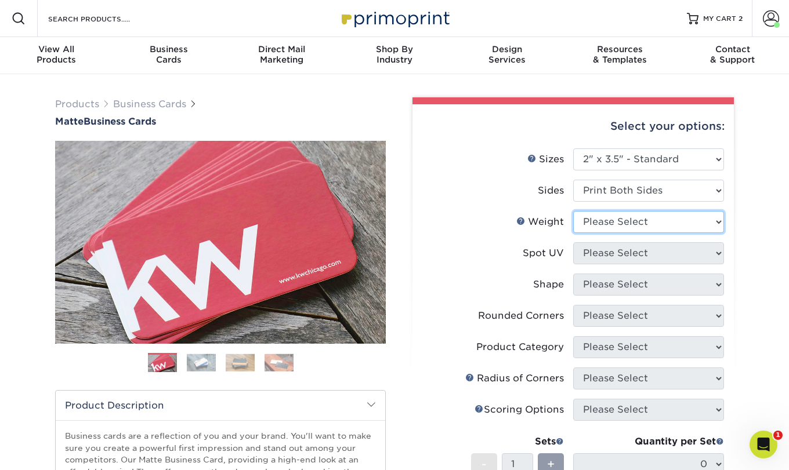
select select "16PT"
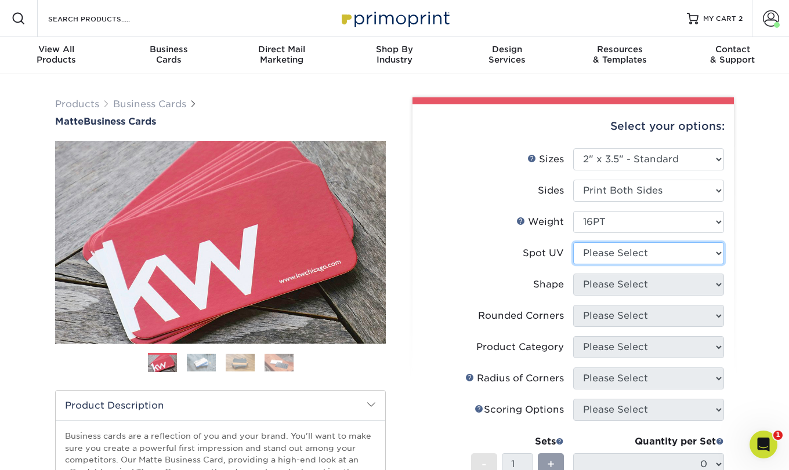
select select "3"
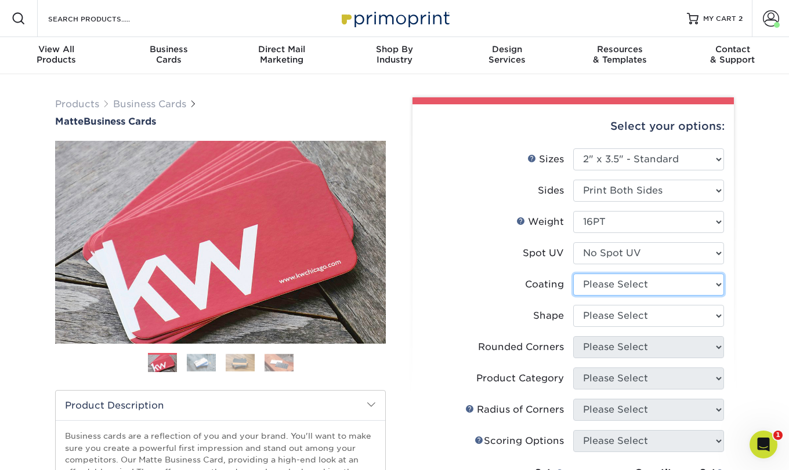
select select "121bb7b5-3b4d-429f-bd8d-bbf80e953313"
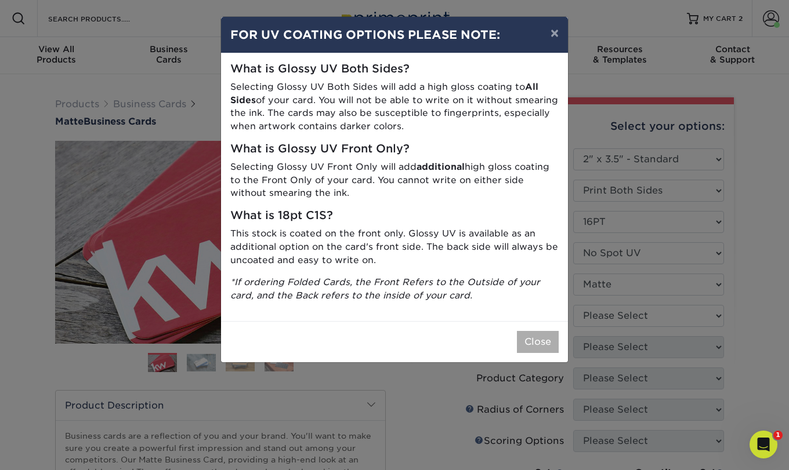
click at [535, 334] on button "Close" at bounding box center [538, 342] width 42 height 22
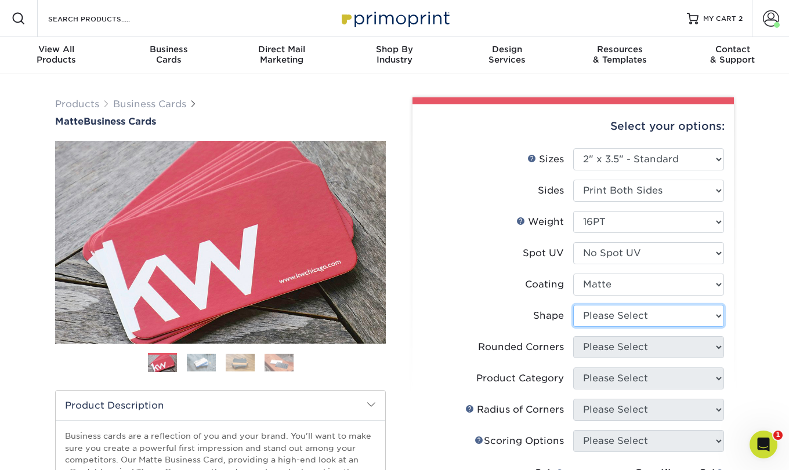
select select "standard"
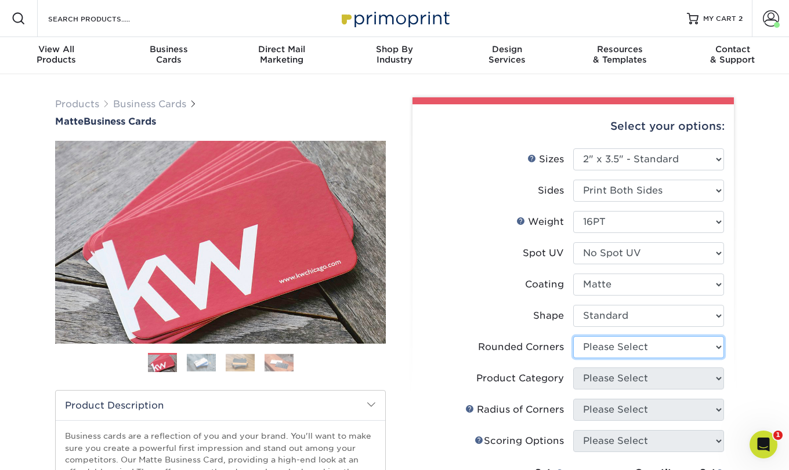
select select "0"
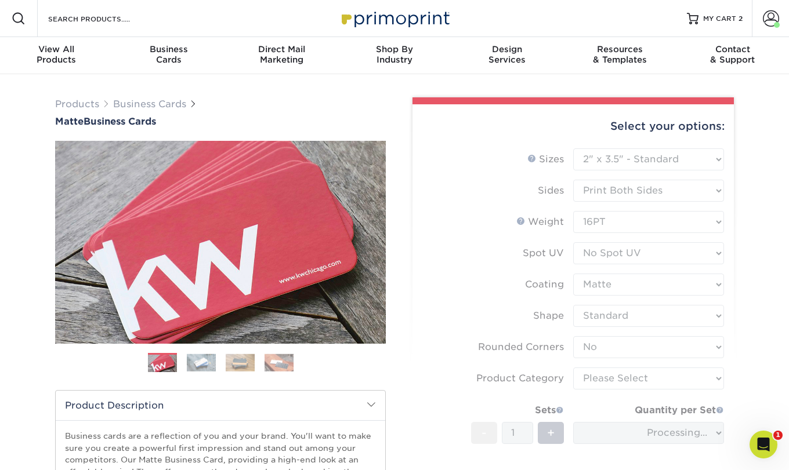
click at [642, 379] on form "Sizes Help Sizes Please Select 1.5" x 3.5" - Mini 1.75" x 3.5" - Mini 2" x 2" -…" at bounding box center [573, 342] width 303 height 386
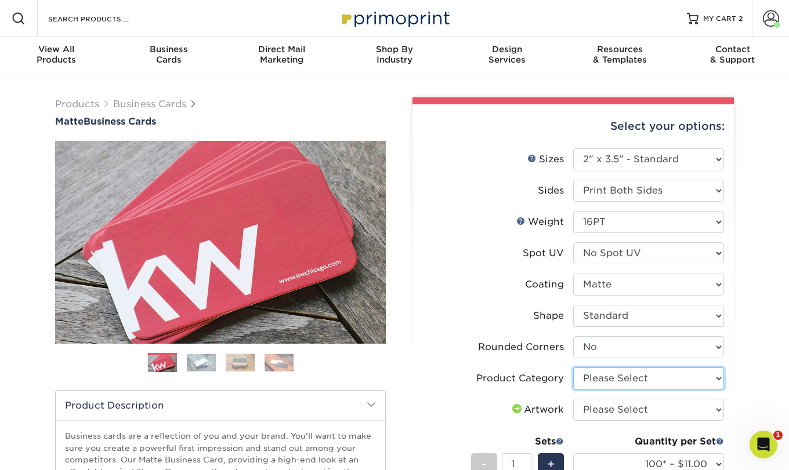
select select "3b5148f1-0588-4f88-a218-97bcfdce65c1"
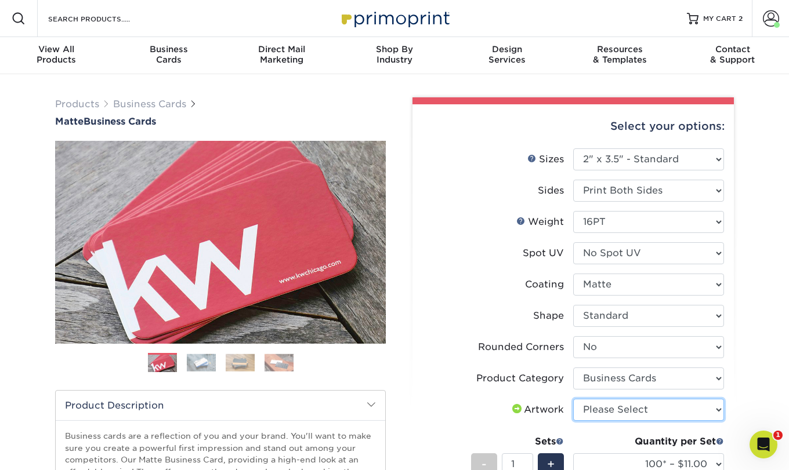
select select "upload"
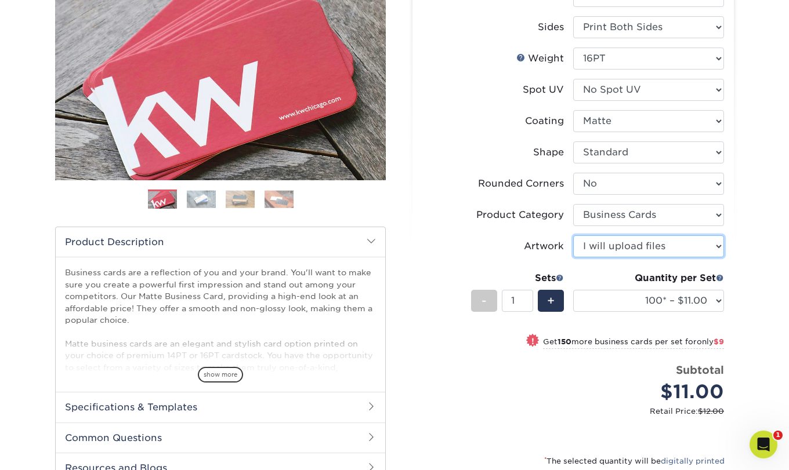
scroll to position [171, 0]
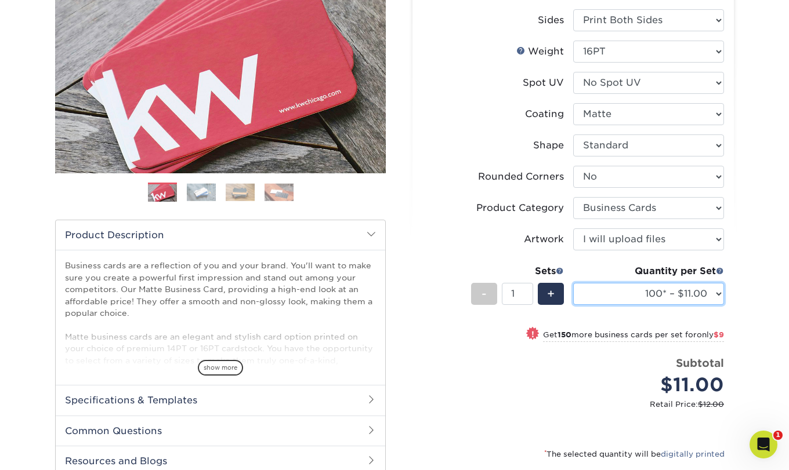
select select "500 – $39.00"
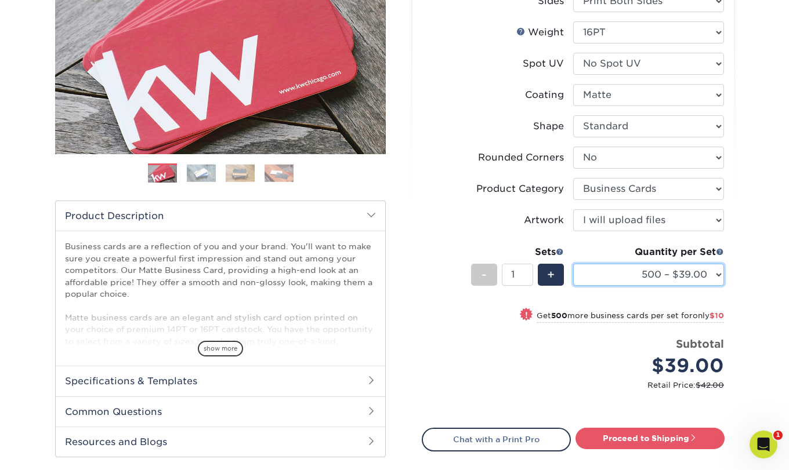
scroll to position [191, 0]
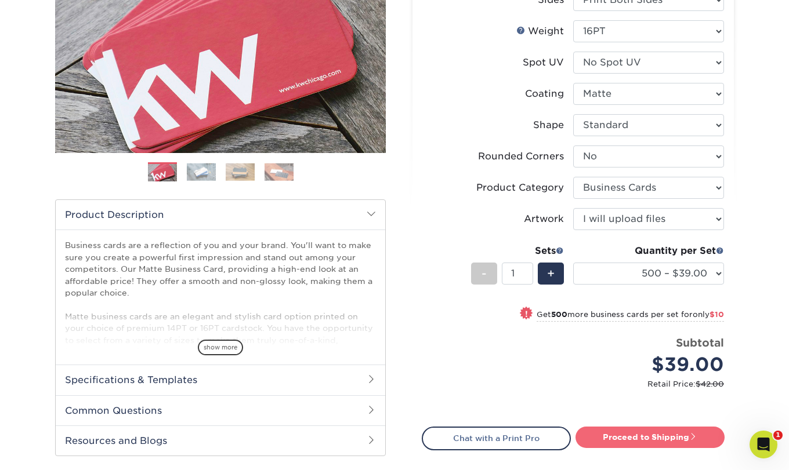
click at [647, 439] on link "Proceed to Shipping" at bounding box center [649, 437] width 149 height 21
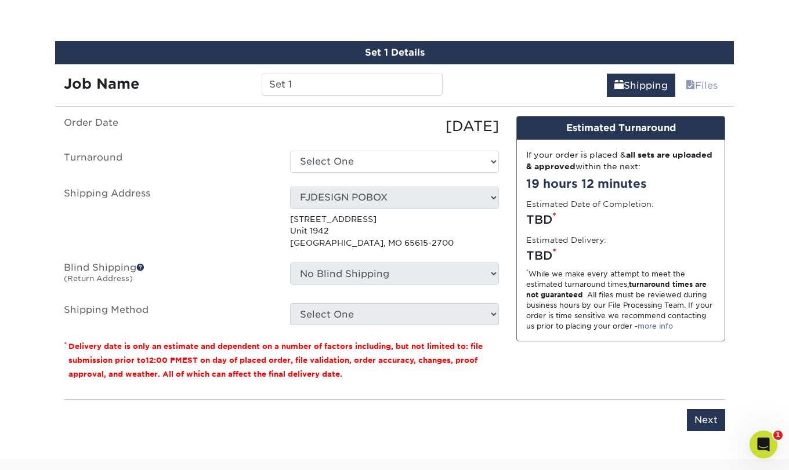
scroll to position [649, 0]
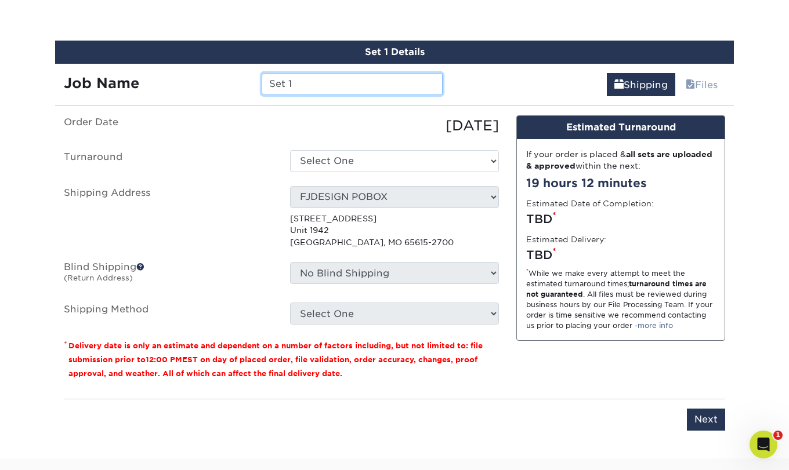
click at [371, 87] on input "Set 1" at bounding box center [352, 84] width 180 height 22
click at [376, 84] on input "scenic Rivers - Micheal" at bounding box center [352, 84] width 180 height 22
type input "scenic Rivers - [PERSON_NAME]"
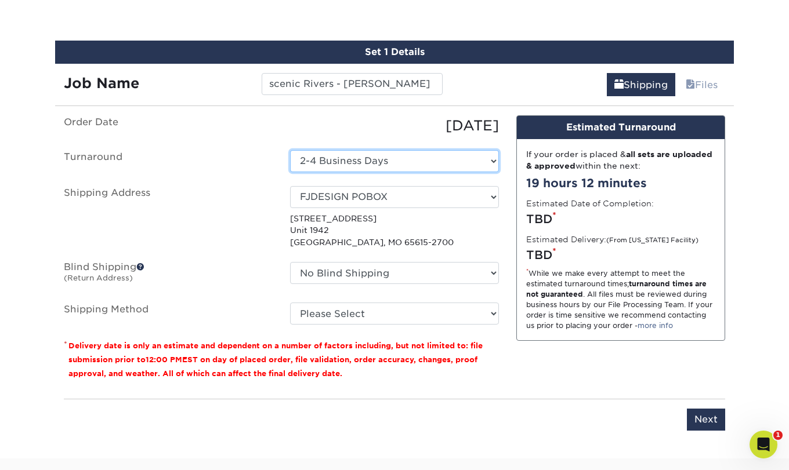
select select "537feecc-bbf3-4c5a-82cb-a8dbf54f53c4"
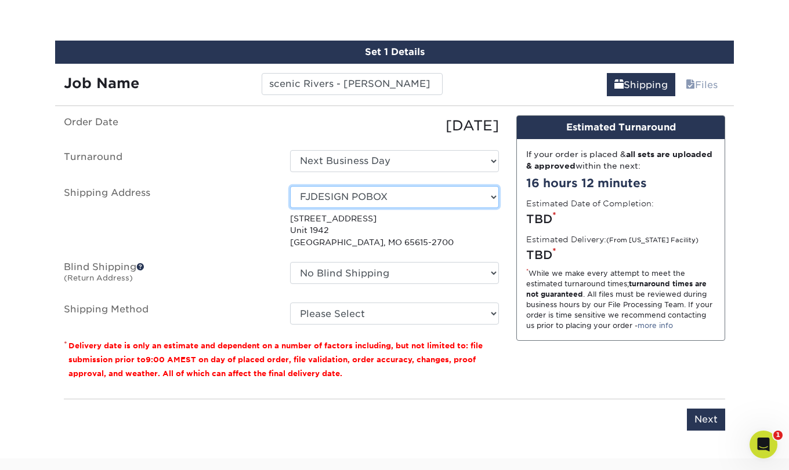
select select "252292"
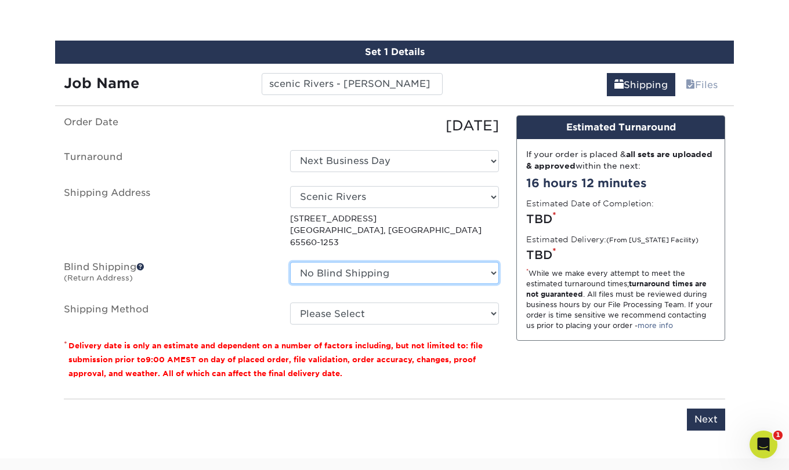
select select "113235"
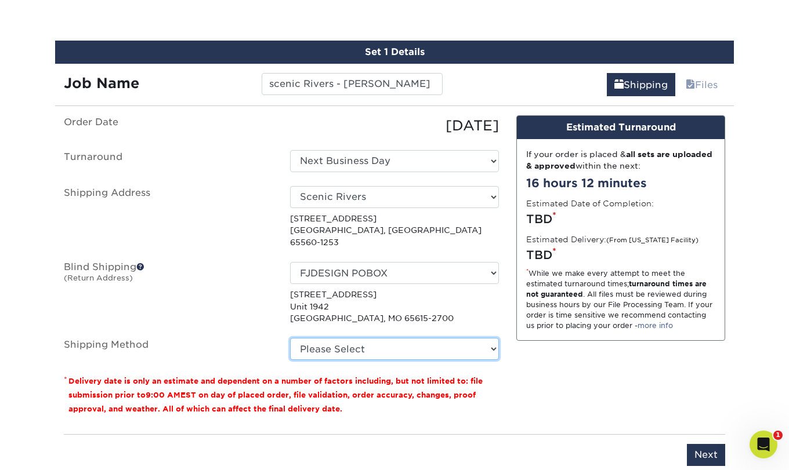
select select "03"
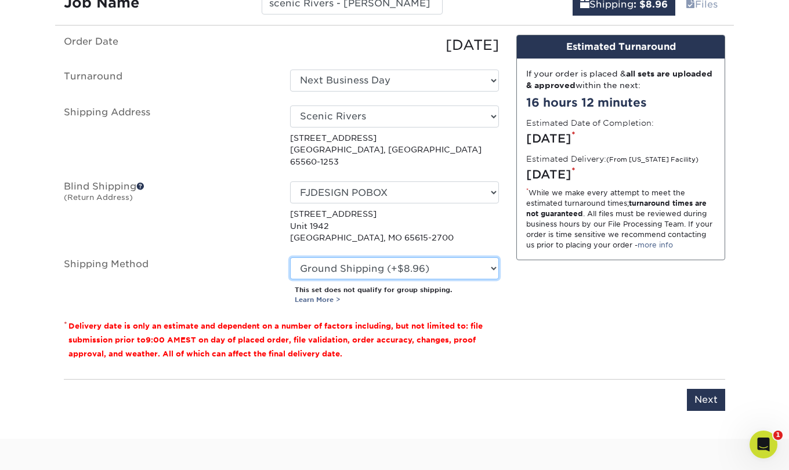
scroll to position [731, 0]
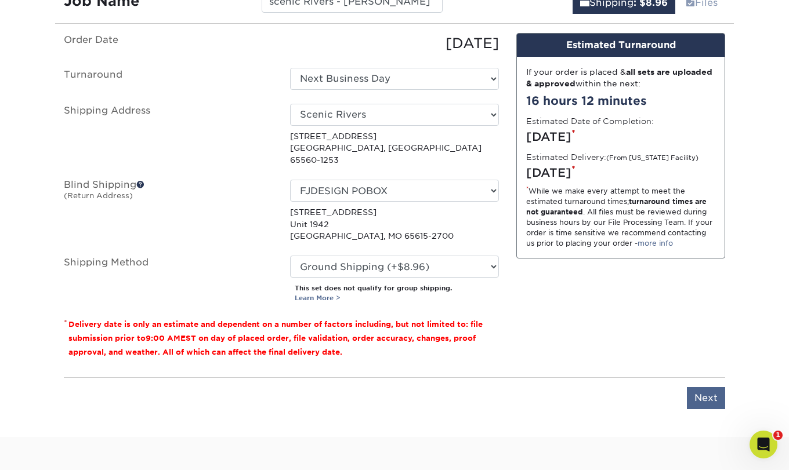
click at [709, 388] on input "Next" at bounding box center [706, 399] width 38 height 22
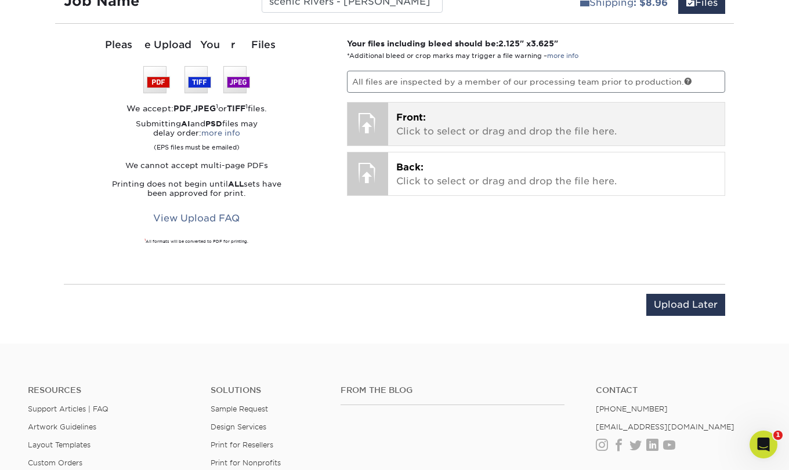
click at [517, 120] on p "Front: Click to select or drag and drop the file here." at bounding box center [556, 125] width 321 height 28
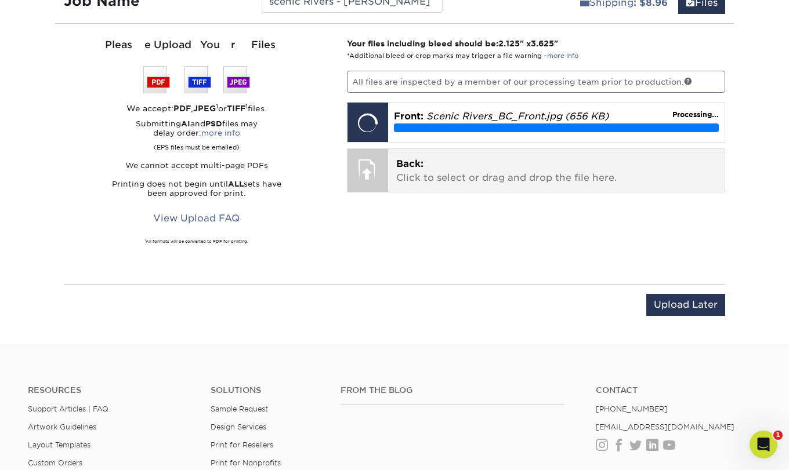
click at [534, 176] on p "Back: Click to select or drag and drop the file here." at bounding box center [556, 171] width 321 height 28
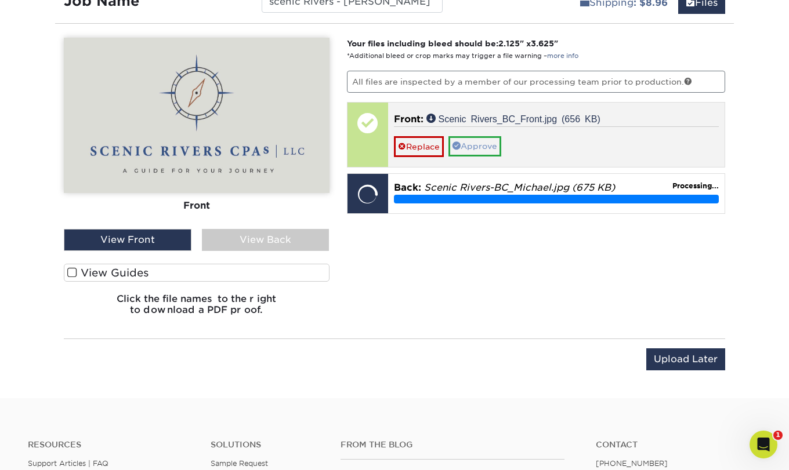
click at [492, 151] on link "Approve" at bounding box center [474, 146] width 53 height 20
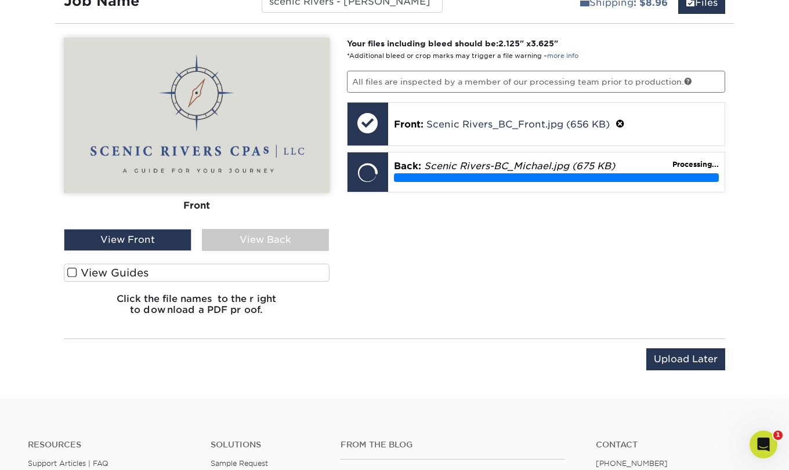
click at [281, 237] on div "View Back" at bounding box center [266, 240] width 128 height 22
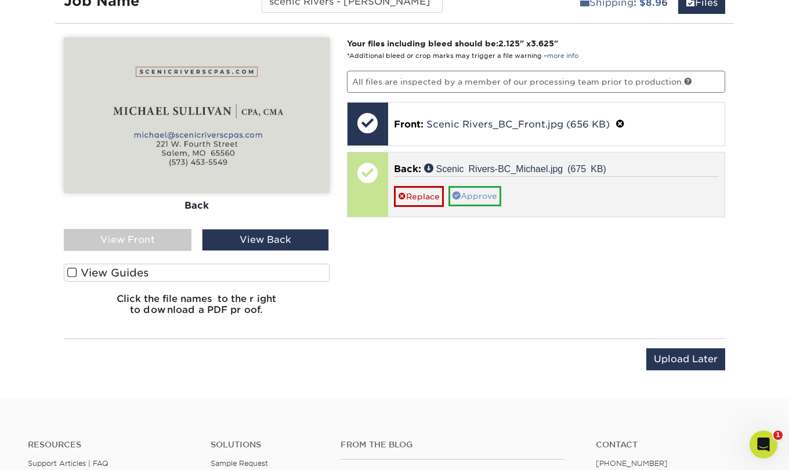
click at [490, 200] on link "Approve" at bounding box center [474, 196] width 53 height 20
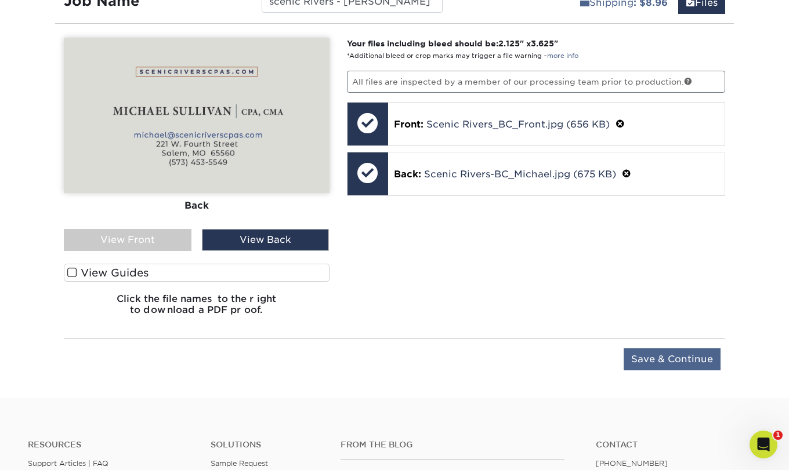
click at [643, 354] on input "Save & Continue" at bounding box center [672, 360] width 97 height 22
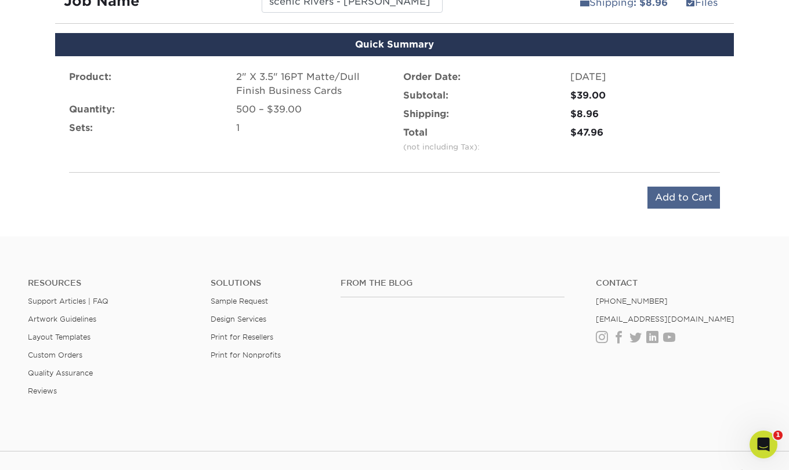
click at [679, 197] on input "Add to Cart" at bounding box center [683, 198] width 73 height 22
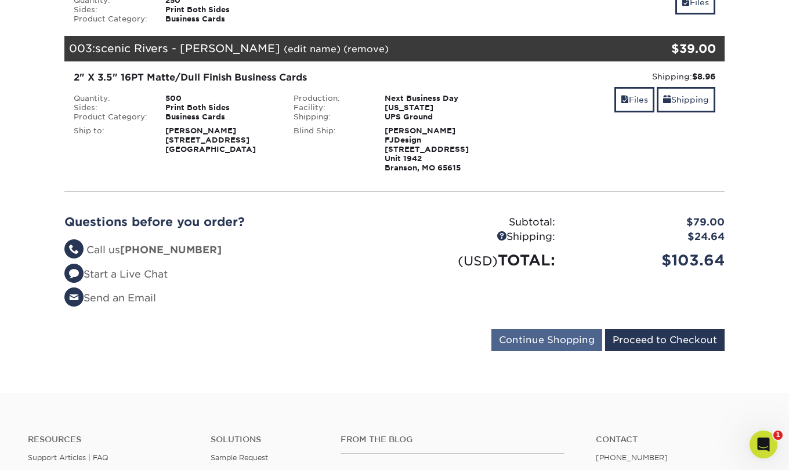
scroll to position [385, 0]
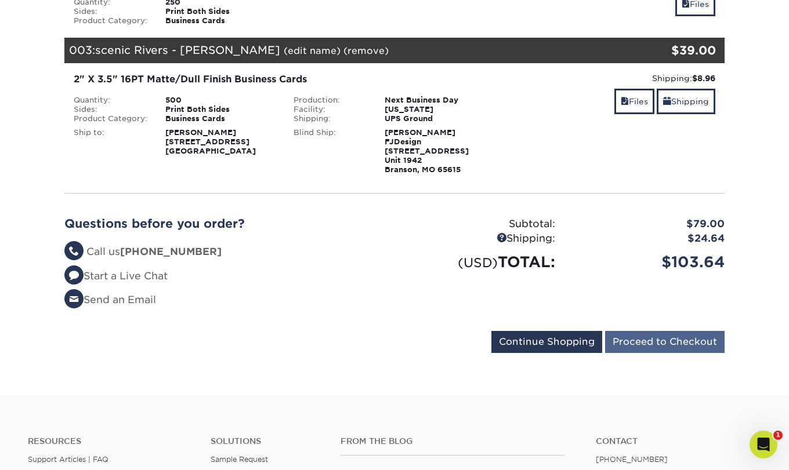
click at [651, 342] on input "Proceed to Checkout" at bounding box center [665, 342] width 120 height 22
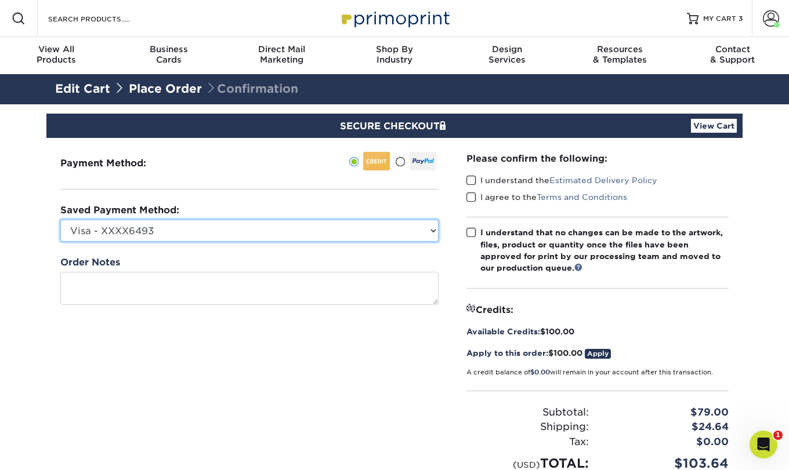
select select "51548"
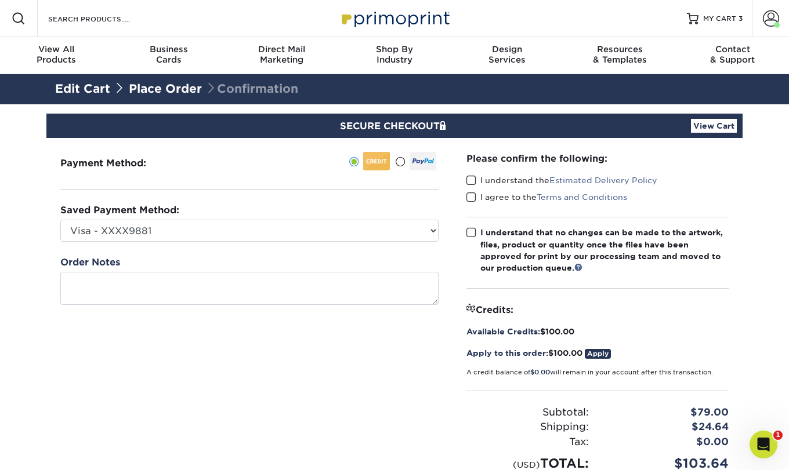
click at [471, 183] on span at bounding box center [471, 180] width 10 height 11
click at [0, 0] on input "I understand the Estimated Delivery Policy" at bounding box center [0, 0] width 0 height 0
click at [471, 200] on span at bounding box center [471, 197] width 10 height 11
click at [0, 0] on input "I agree to the Terms and Conditions" at bounding box center [0, 0] width 0 height 0
click at [471, 232] on span at bounding box center [471, 232] width 10 height 11
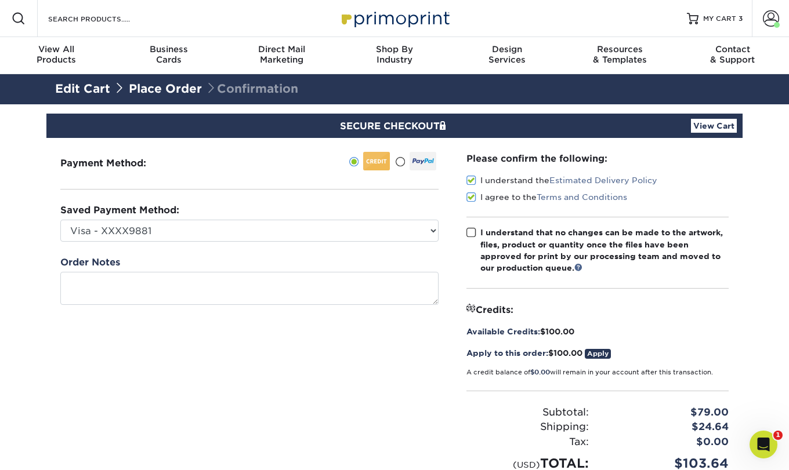
click at [0, 0] on input "I understand that no changes can be made to the artwork, files, product or quan…" at bounding box center [0, 0] width 0 height 0
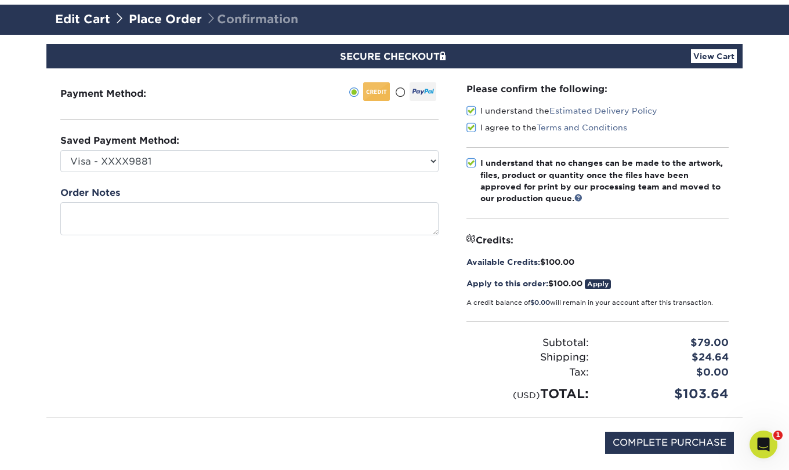
scroll to position [88, 0]
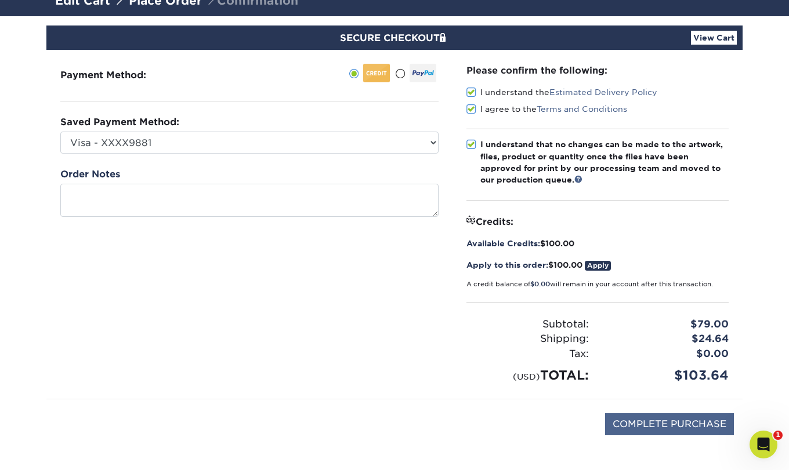
click at [659, 423] on input "COMPLETE PURCHASE" at bounding box center [669, 425] width 129 height 22
type input "PROCESSING, PLEASE WAIT..."
